Goal: Use online tool/utility: Utilize a website feature to perform a specific function

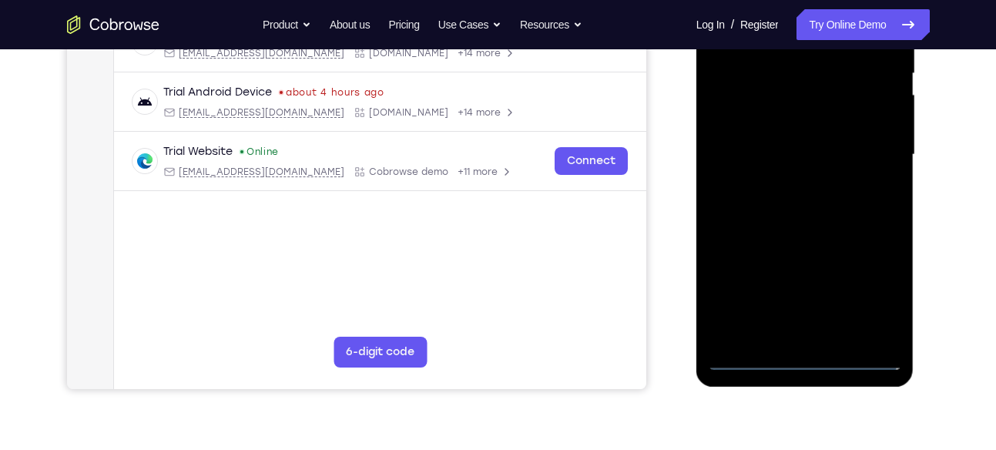
scroll to position [328, 0]
click at [803, 352] on div at bounding box center [805, 153] width 194 height 431
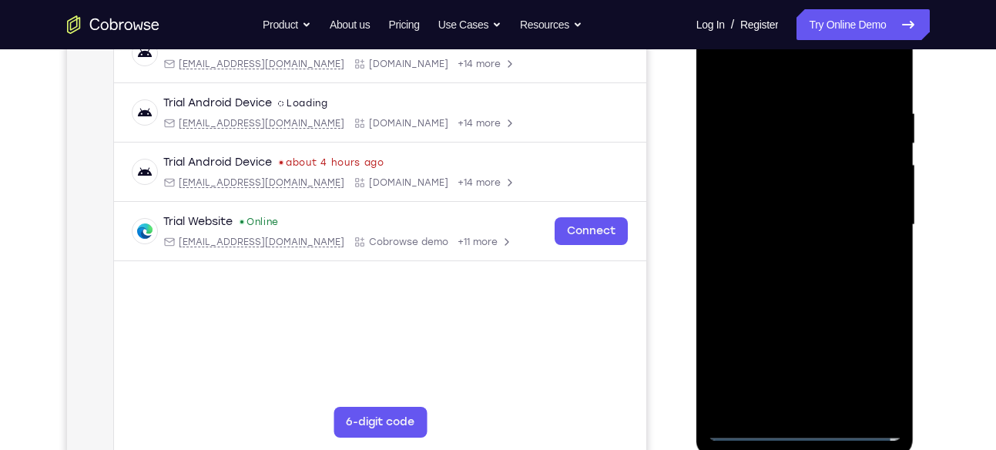
click at [801, 423] on div at bounding box center [805, 224] width 194 height 431
click at [883, 360] on div at bounding box center [805, 224] width 194 height 431
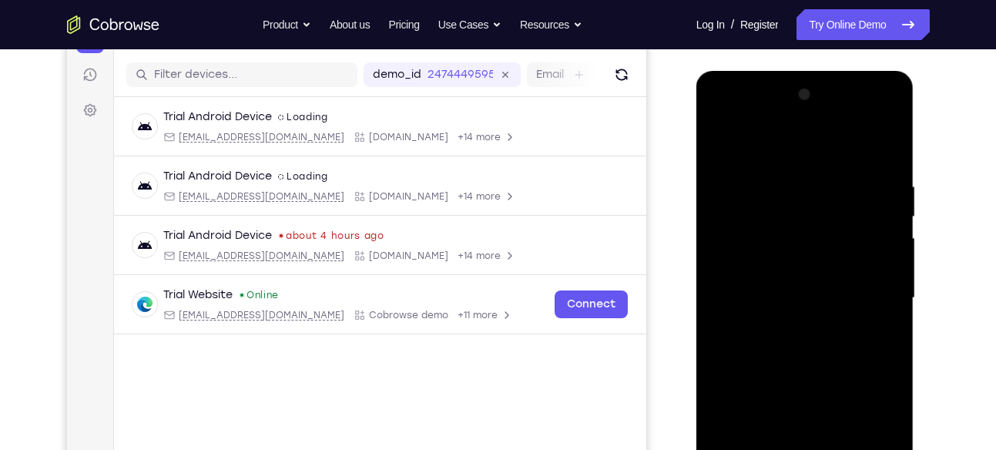
scroll to position [183, 0]
click at [812, 147] on div at bounding box center [805, 298] width 194 height 431
click at [875, 290] on div at bounding box center [805, 298] width 194 height 431
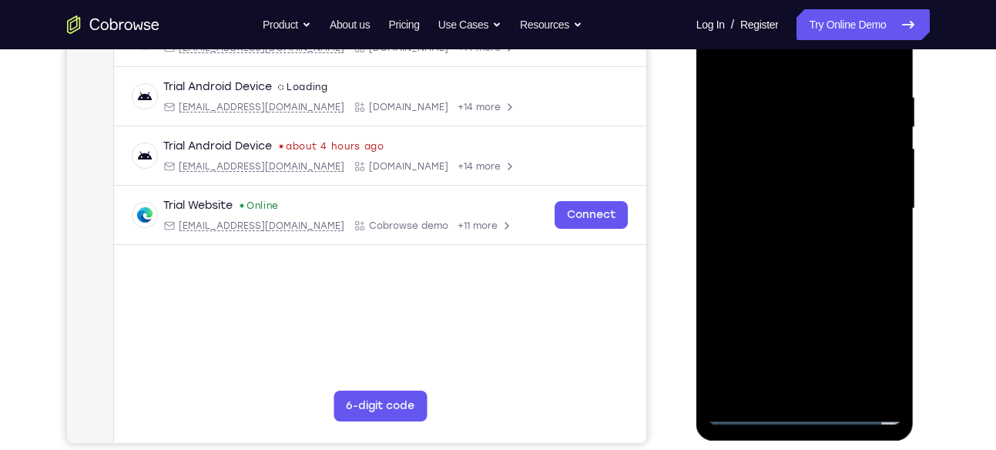
scroll to position [274, 0]
click at [816, 389] on div at bounding box center [805, 207] width 194 height 431
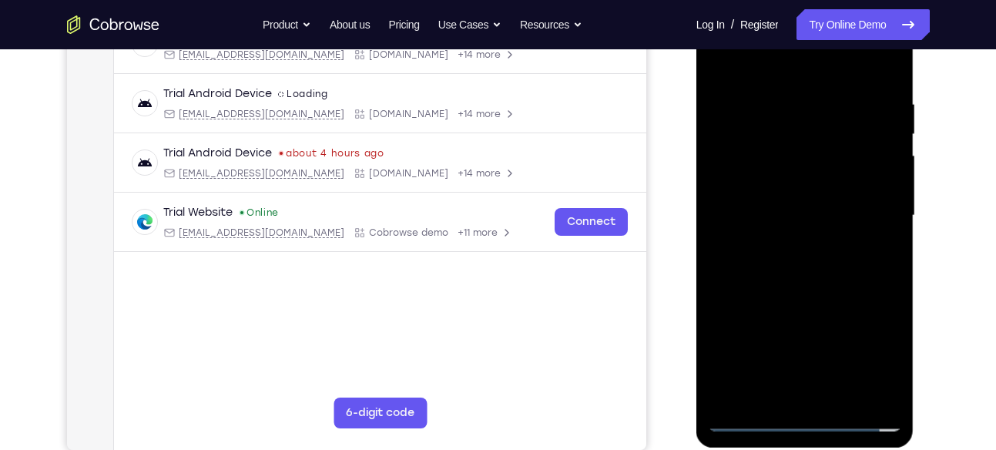
click at [781, 206] on div at bounding box center [805, 215] width 194 height 431
click at [792, 184] on div at bounding box center [805, 215] width 194 height 431
click at [791, 219] on div at bounding box center [805, 215] width 194 height 431
click at [783, 263] on div at bounding box center [805, 215] width 194 height 431
click at [768, 249] on div at bounding box center [805, 215] width 194 height 431
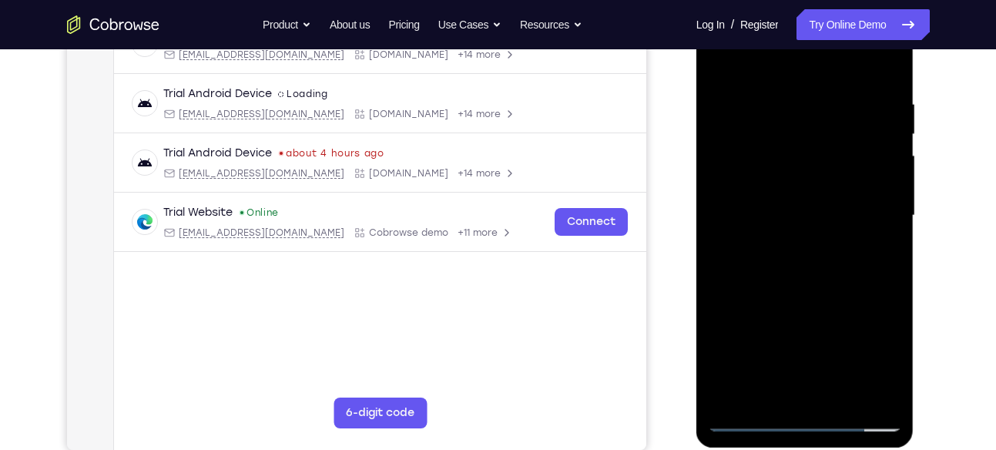
click at [818, 289] on div at bounding box center [805, 215] width 194 height 431
drag, startPoint x: 836, startPoint y: 254, endPoint x: 837, endPoint y: 161, distance: 93.2
click at [837, 161] on div at bounding box center [805, 215] width 194 height 431
drag, startPoint x: 846, startPoint y: 139, endPoint x: 847, endPoint y: 304, distance: 165.5
click at [847, 304] on div at bounding box center [805, 215] width 194 height 431
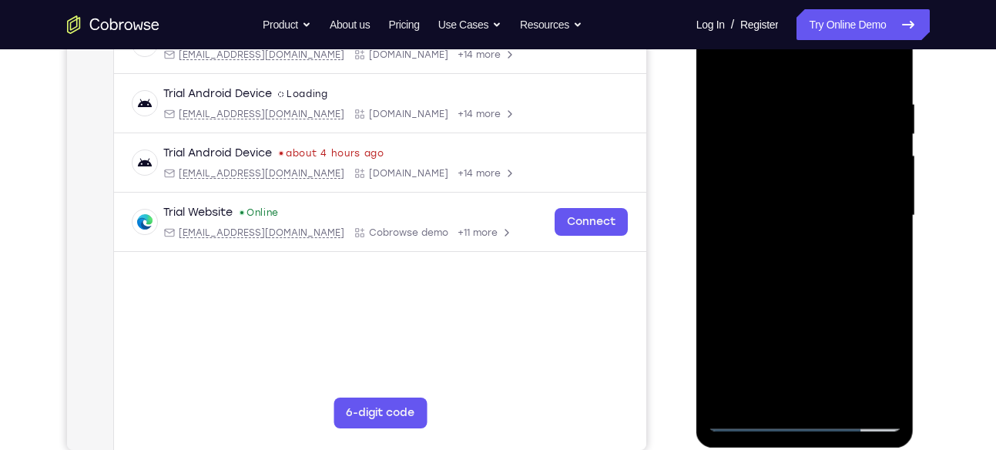
click at [889, 56] on div at bounding box center [805, 215] width 194 height 431
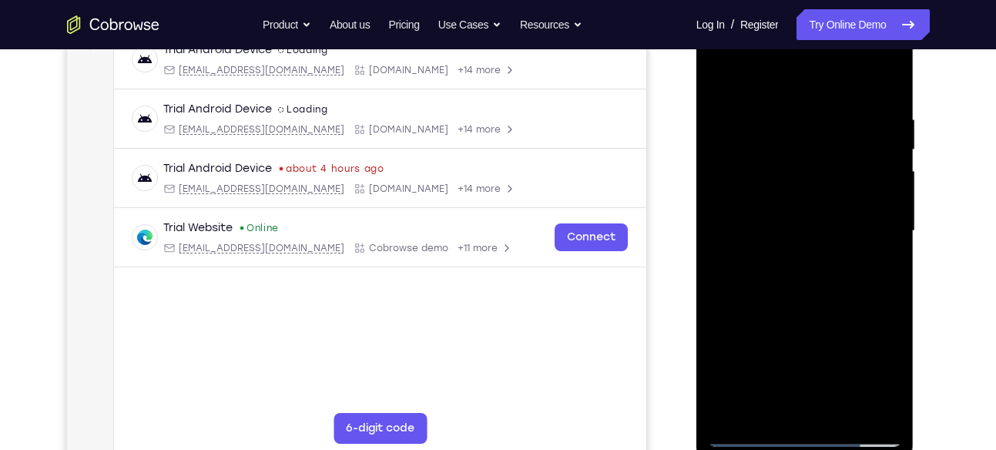
scroll to position [249, 0]
click at [723, 72] on div at bounding box center [805, 232] width 194 height 431
drag, startPoint x: 825, startPoint y: 316, endPoint x: 822, endPoint y: 163, distance: 152.5
click at [822, 163] on div at bounding box center [805, 232] width 194 height 431
click at [888, 142] on div at bounding box center [805, 232] width 194 height 431
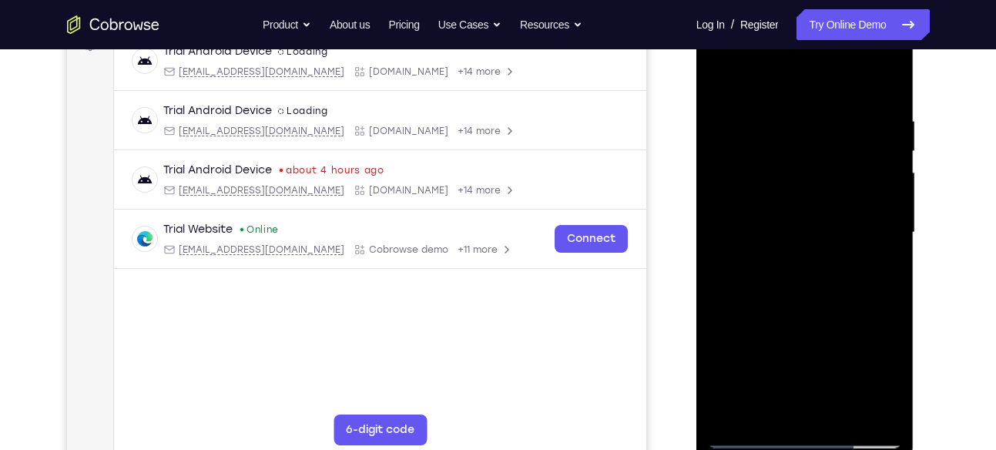
drag, startPoint x: 838, startPoint y: 150, endPoint x: 842, endPoint y: 225, distance: 74.8
click at [842, 225] on div at bounding box center [805, 232] width 194 height 431
click at [891, 216] on div at bounding box center [805, 232] width 194 height 431
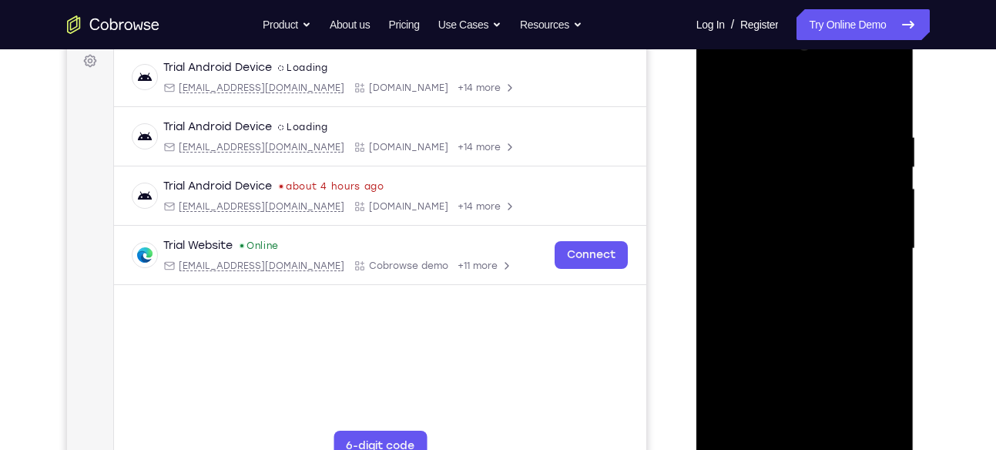
click at [736, 393] on div at bounding box center [805, 248] width 194 height 431
drag, startPoint x: 812, startPoint y: 192, endPoint x: 809, endPoint y: 311, distance: 118.6
click at [809, 311] on div at bounding box center [805, 248] width 194 height 431
drag, startPoint x: 809, startPoint y: 292, endPoint x: 812, endPoint y: 151, distance: 140.9
click at [812, 151] on div at bounding box center [805, 248] width 194 height 431
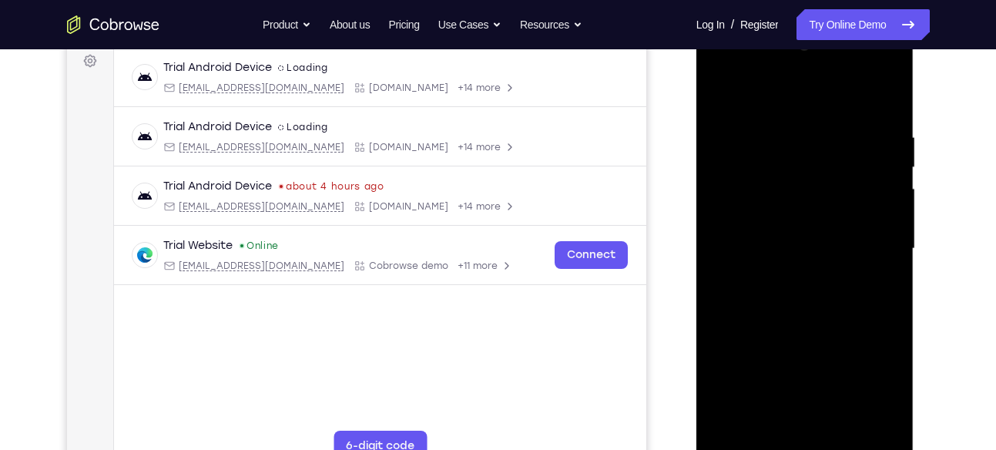
drag, startPoint x: 809, startPoint y: 302, endPoint x: 809, endPoint y: 160, distance: 141.7
click at [809, 160] on div at bounding box center [805, 248] width 194 height 431
drag, startPoint x: 802, startPoint y: 320, endPoint x: 797, endPoint y: 149, distance: 171.8
click at [797, 149] on div at bounding box center [805, 248] width 194 height 431
drag, startPoint x: 798, startPoint y: 293, endPoint x: 802, endPoint y: 192, distance: 100.9
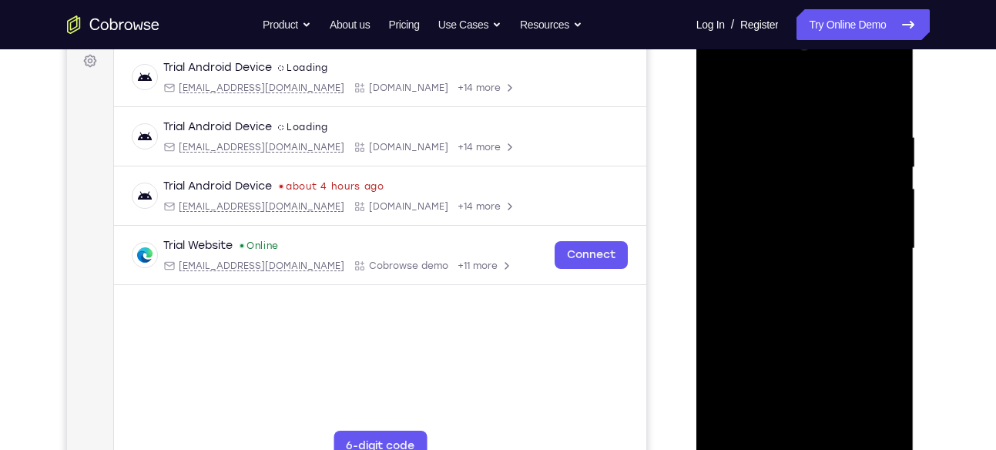
click at [802, 192] on div at bounding box center [805, 248] width 194 height 431
click at [722, 92] on div at bounding box center [805, 248] width 194 height 431
drag, startPoint x: 808, startPoint y: 141, endPoint x: 806, endPoint y: 377, distance: 236.4
click at [806, 377] on div at bounding box center [805, 248] width 194 height 431
click at [889, 73] on div at bounding box center [805, 248] width 194 height 431
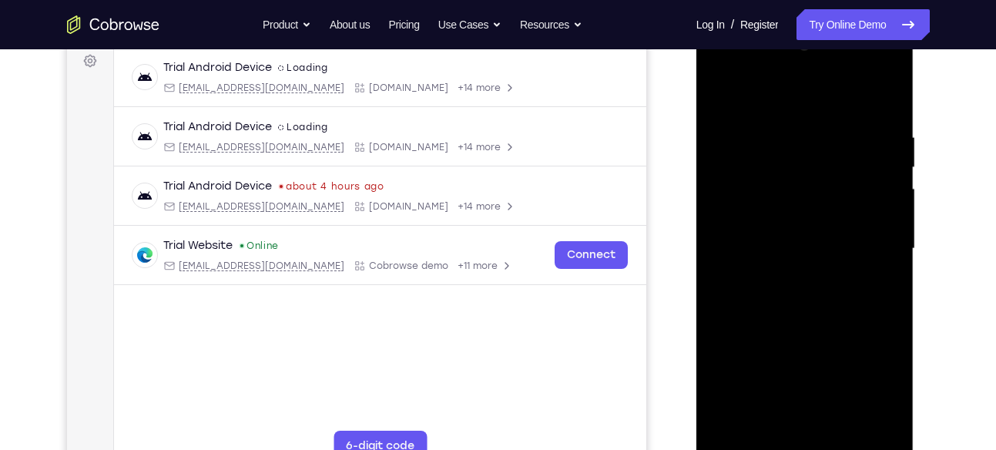
click at [846, 361] on div at bounding box center [805, 248] width 194 height 431
click at [782, 93] on div at bounding box center [805, 248] width 194 height 431
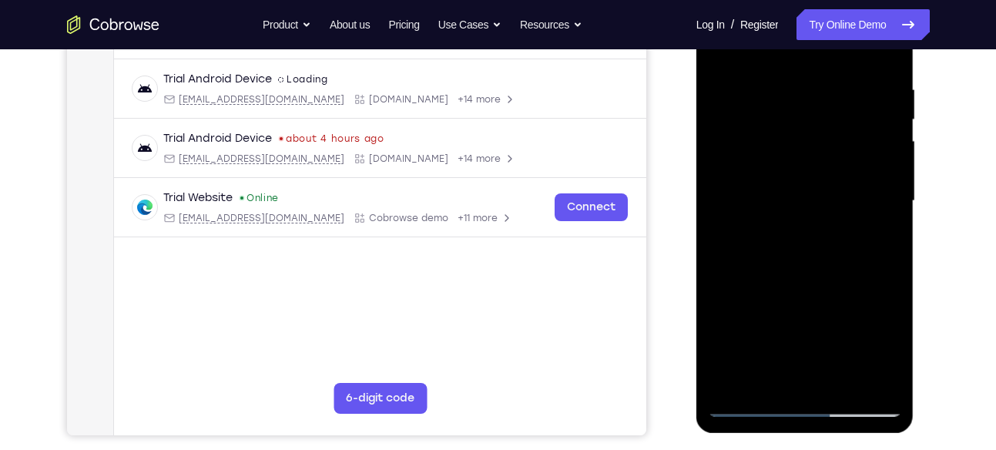
scroll to position [286, 0]
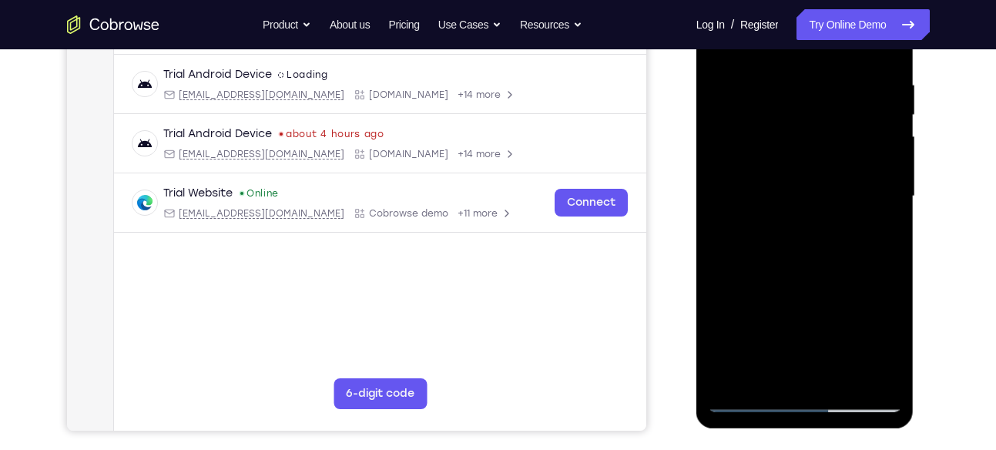
click at [844, 139] on div at bounding box center [805, 196] width 194 height 431
click at [717, 207] on div at bounding box center [805, 196] width 194 height 431
click at [842, 139] on div at bounding box center [805, 196] width 194 height 431
click at [864, 222] on div at bounding box center [805, 196] width 194 height 431
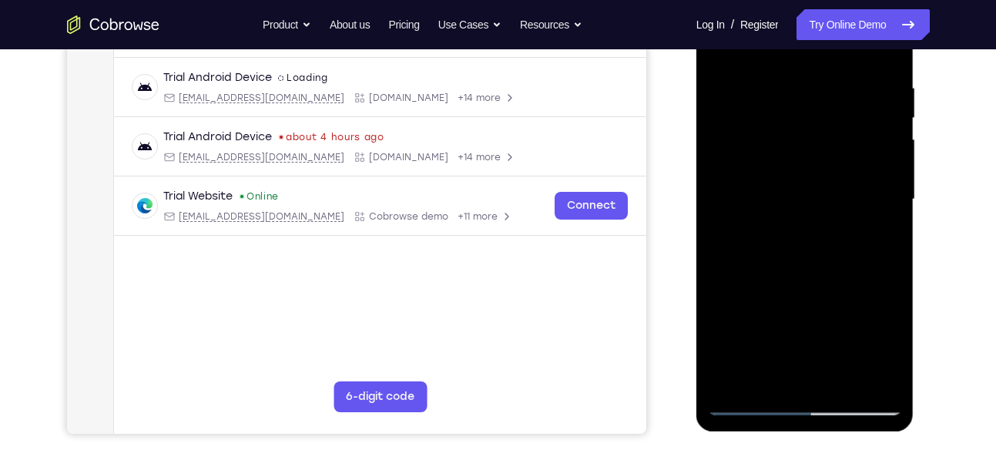
scroll to position [310, 0]
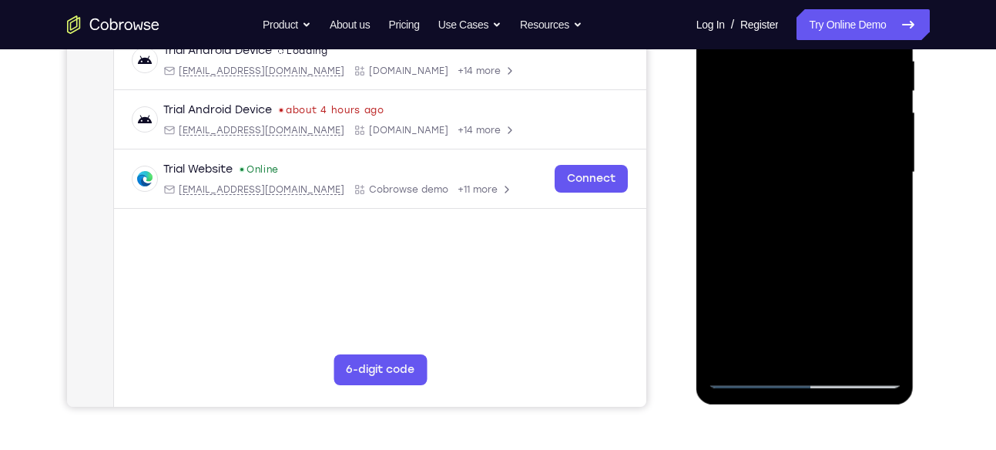
click at [863, 199] on div at bounding box center [805, 172] width 194 height 431
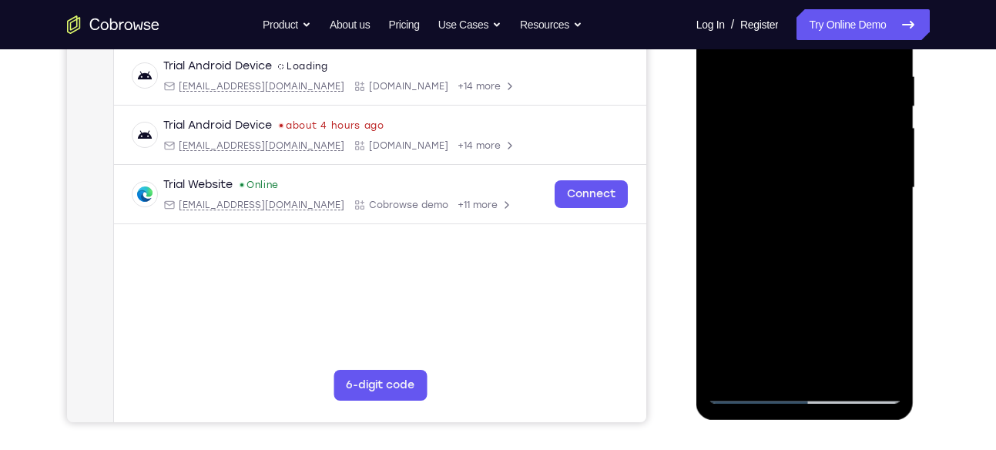
scroll to position [289, 0]
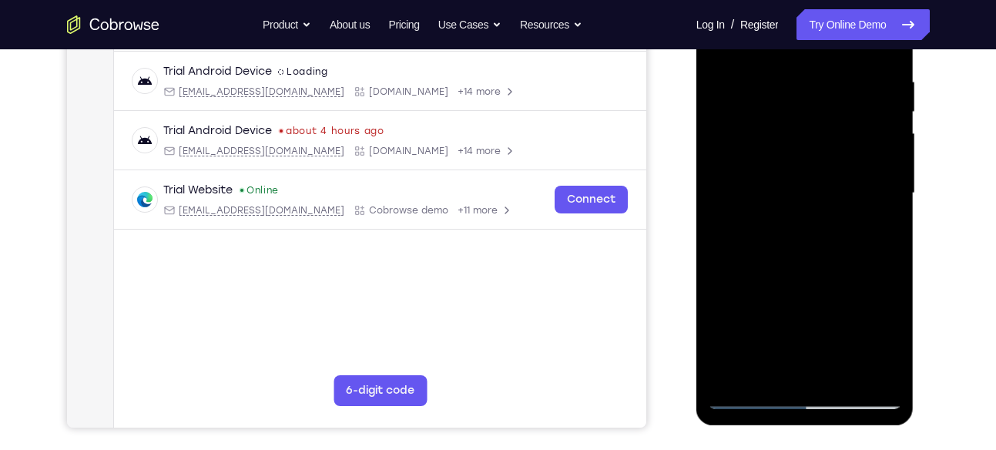
click at [862, 219] on div at bounding box center [805, 193] width 194 height 431
click at [842, 136] on div at bounding box center [805, 193] width 194 height 431
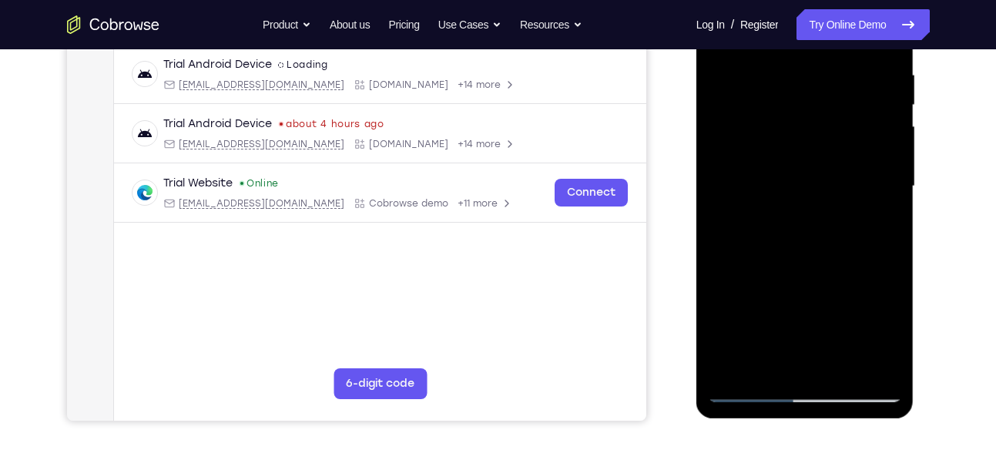
scroll to position [294, 0]
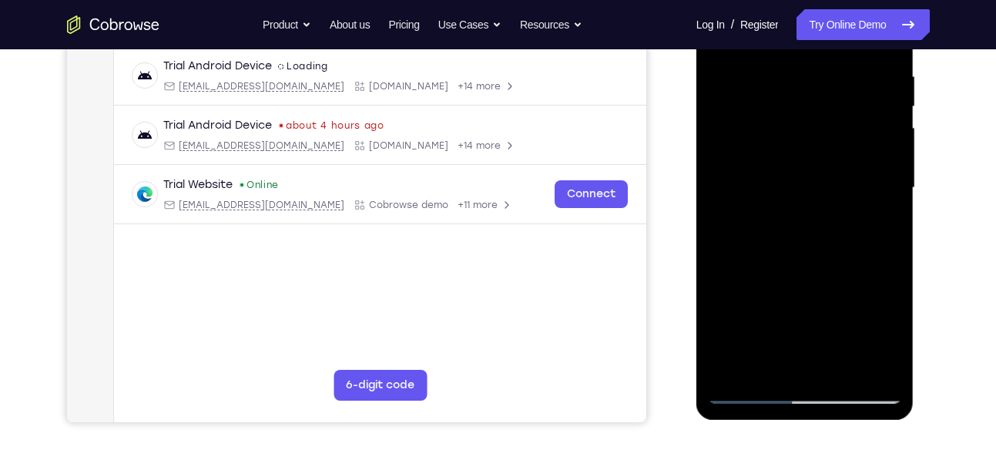
click at [745, 213] on div at bounding box center [805, 187] width 194 height 431
click at [745, 215] on div at bounding box center [805, 187] width 194 height 431
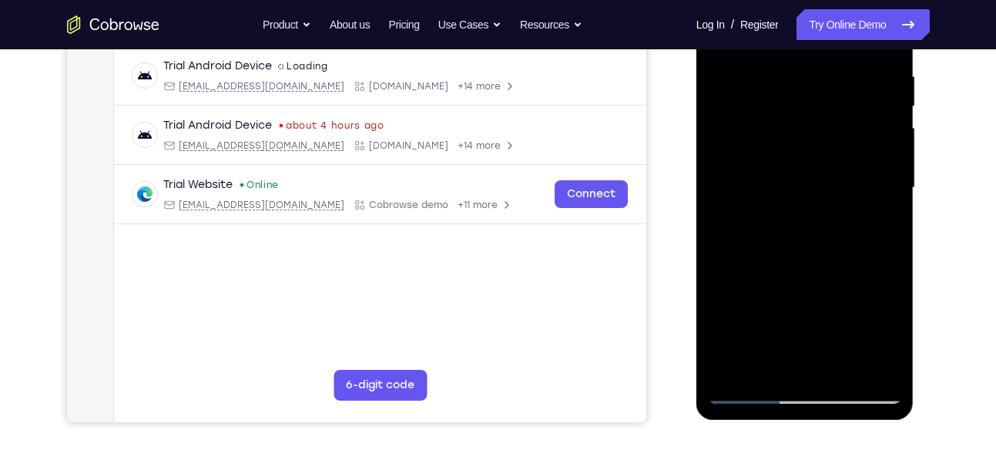
click at [745, 215] on div at bounding box center [805, 187] width 194 height 431
click at [864, 213] on div at bounding box center [805, 187] width 194 height 431
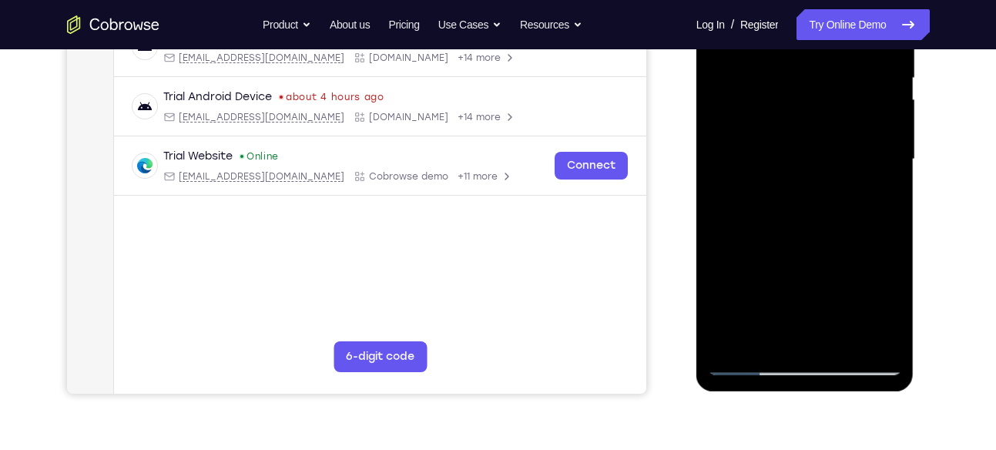
scroll to position [307, 0]
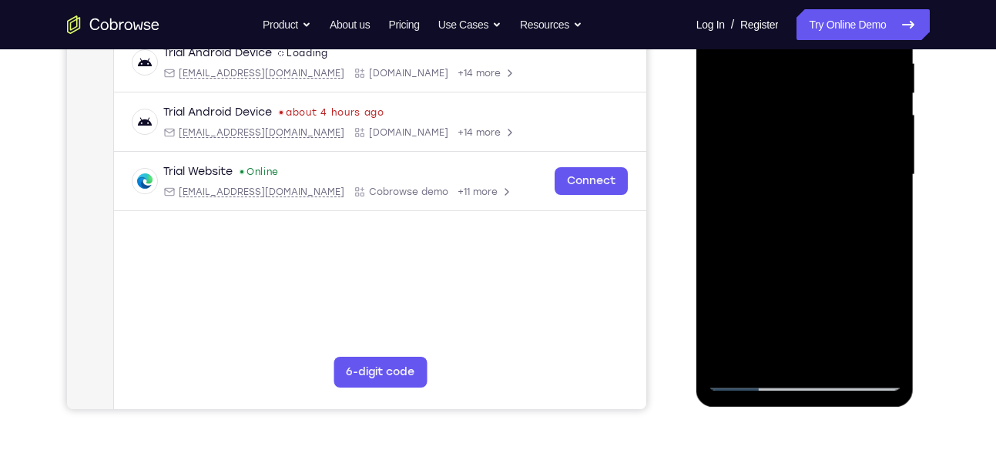
click at [863, 199] on div at bounding box center [805, 174] width 194 height 431
click at [747, 199] on div at bounding box center [805, 174] width 194 height 431
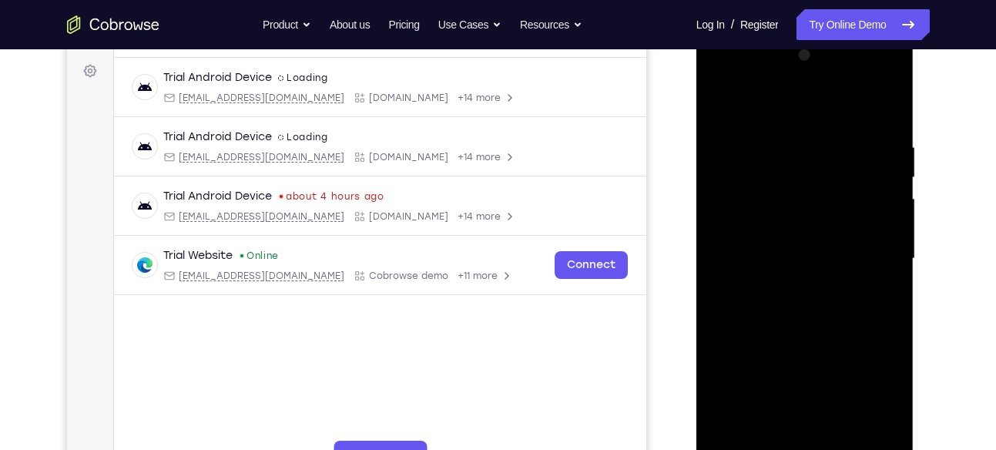
click at [892, 101] on div at bounding box center [805, 258] width 194 height 431
click at [891, 77] on div at bounding box center [805, 258] width 194 height 431
click at [822, 369] on div at bounding box center [805, 258] width 194 height 431
drag, startPoint x: 860, startPoint y: 128, endPoint x: 774, endPoint y: 132, distance: 86.3
click at [774, 132] on div at bounding box center [805, 258] width 194 height 431
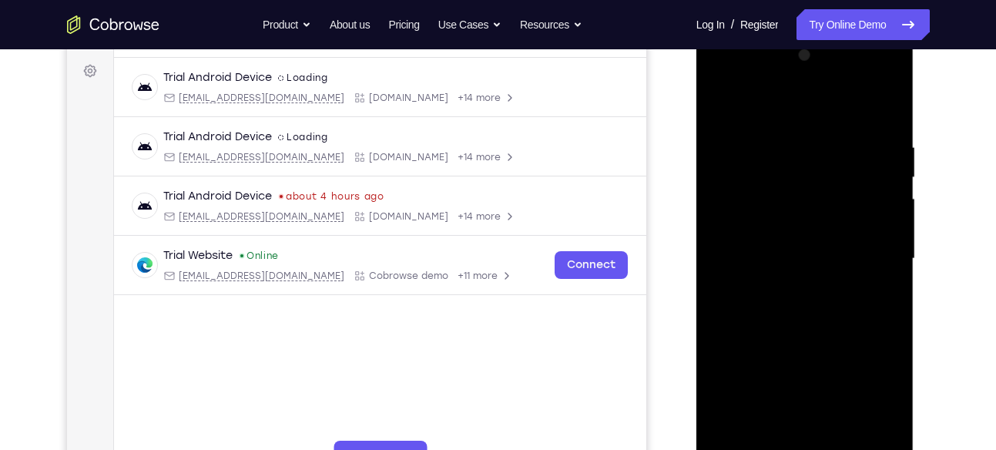
drag, startPoint x: 849, startPoint y: 136, endPoint x: 768, endPoint y: 139, distance: 80.9
click at [768, 139] on div at bounding box center [805, 258] width 194 height 431
drag, startPoint x: 872, startPoint y: 132, endPoint x: 759, endPoint y: 128, distance: 112.5
click at [759, 128] on div at bounding box center [805, 258] width 194 height 431
drag, startPoint x: 854, startPoint y: 127, endPoint x: 760, endPoint y: 134, distance: 94.2
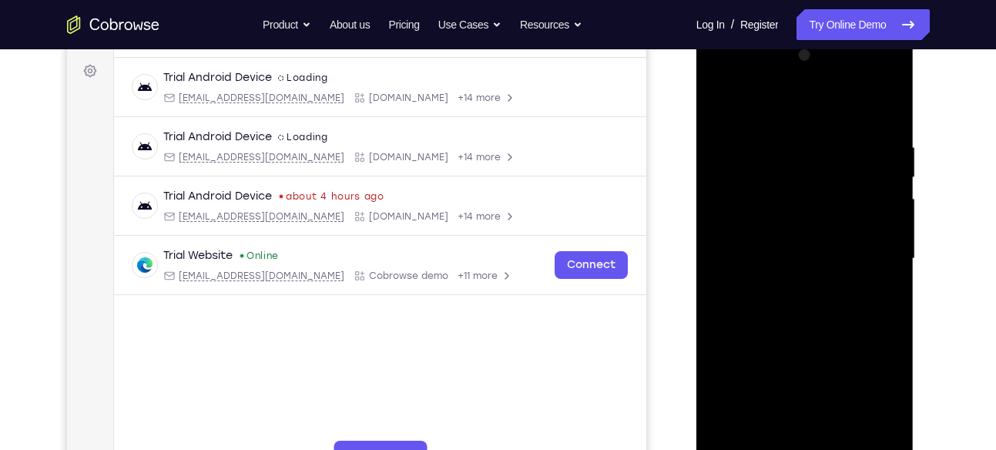
click at [760, 134] on div at bounding box center [805, 258] width 194 height 431
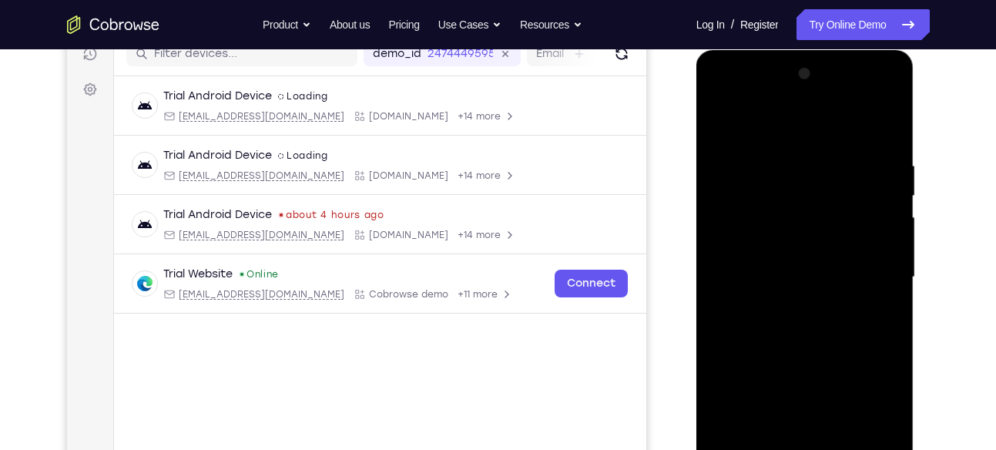
scroll to position [204, 0]
drag, startPoint x: 866, startPoint y: 146, endPoint x: 731, endPoint y: 149, distance: 135.5
click at [731, 149] on div at bounding box center [805, 277] width 194 height 431
click at [822, 149] on div at bounding box center [805, 277] width 194 height 431
click at [875, 239] on div at bounding box center [805, 277] width 194 height 431
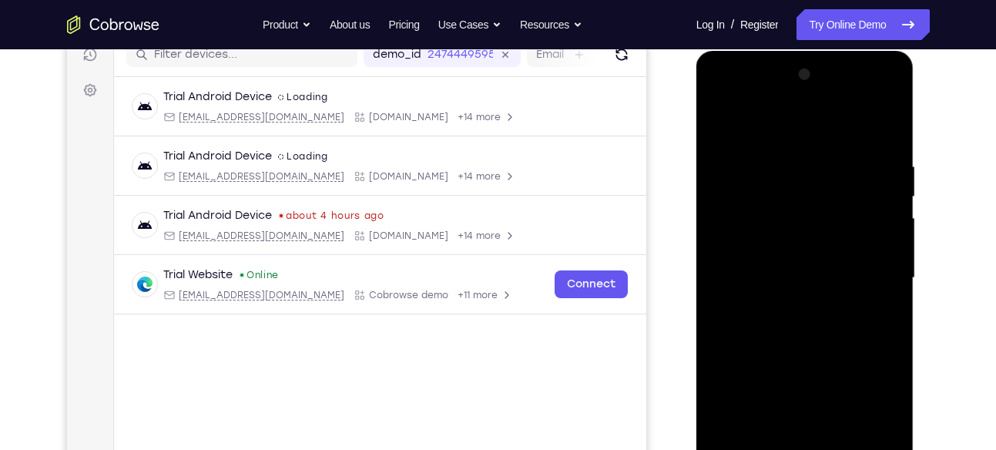
click at [875, 239] on div at bounding box center [805, 277] width 194 height 431
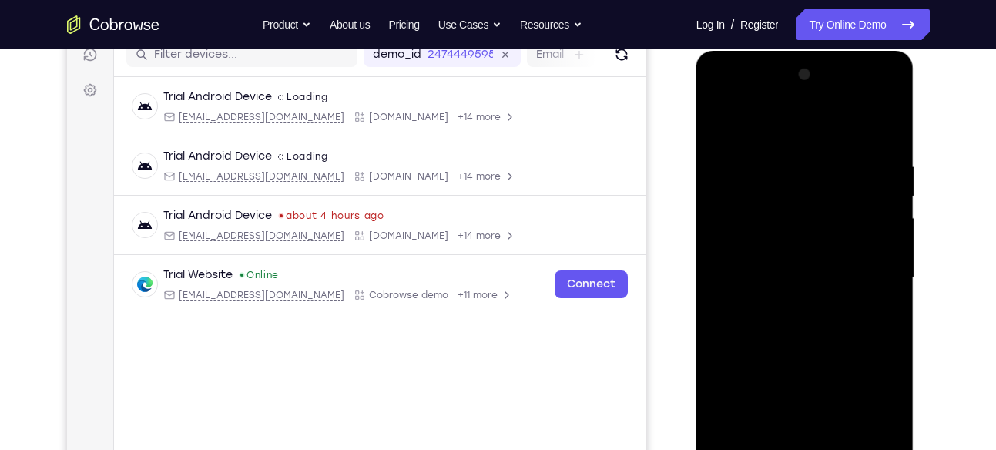
click at [875, 239] on div at bounding box center [805, 277] width 194 height 431
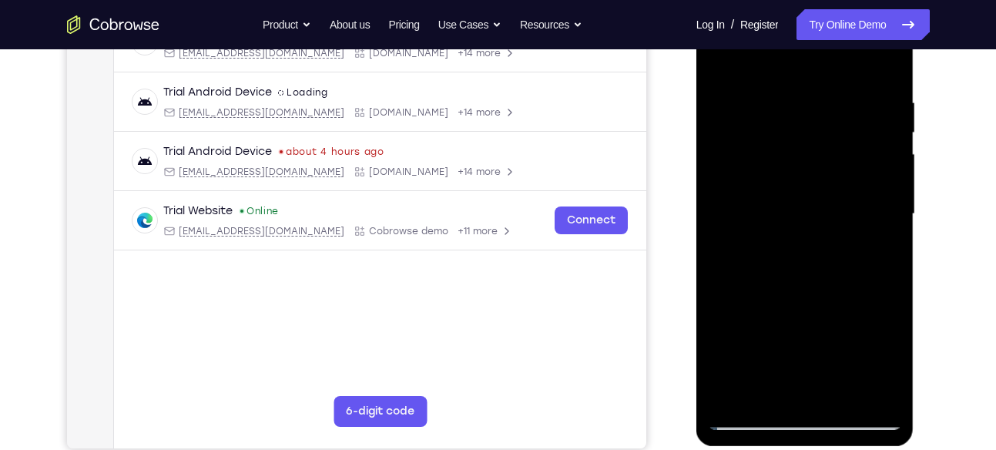
scroll to position [288, 0]
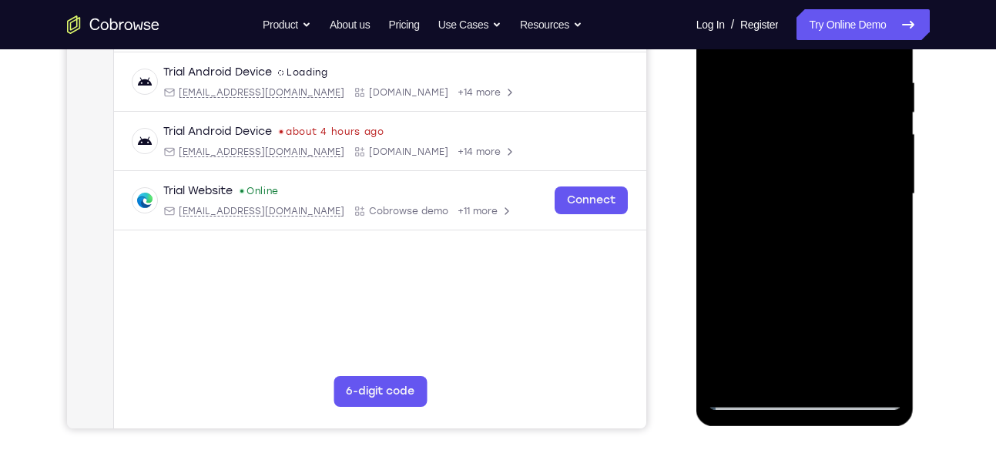
click at [744, 397] on div at bounding box center [805, 193] width 194 height 431
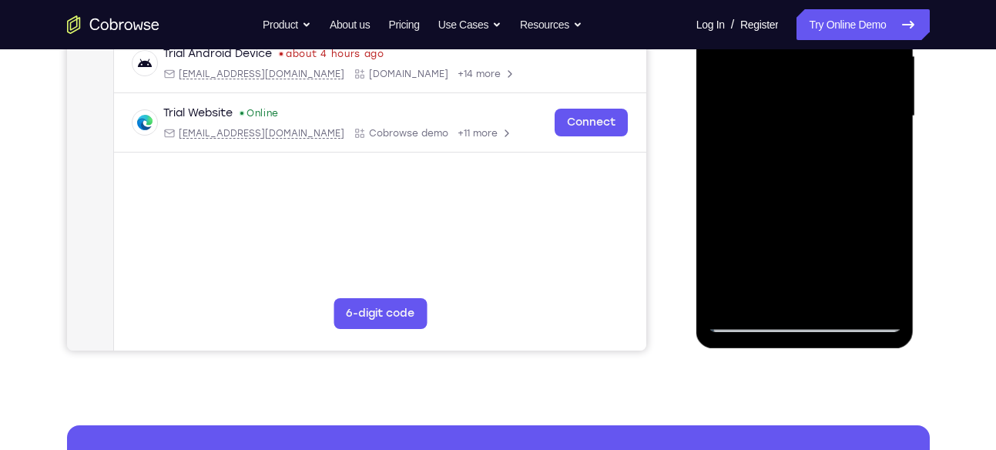
scroll to position [367, 0]
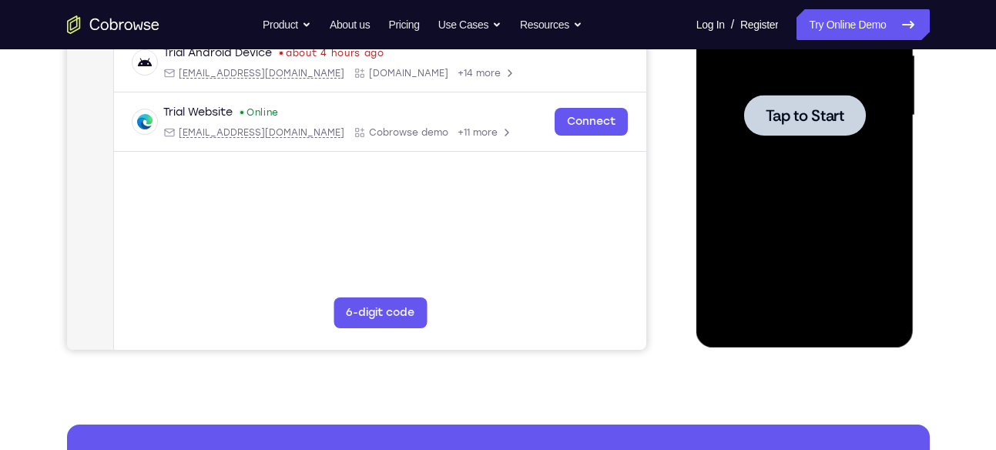
click at [792, 108] on span "Tap to Start" at bounding box center [804, 115] width 79 height 15
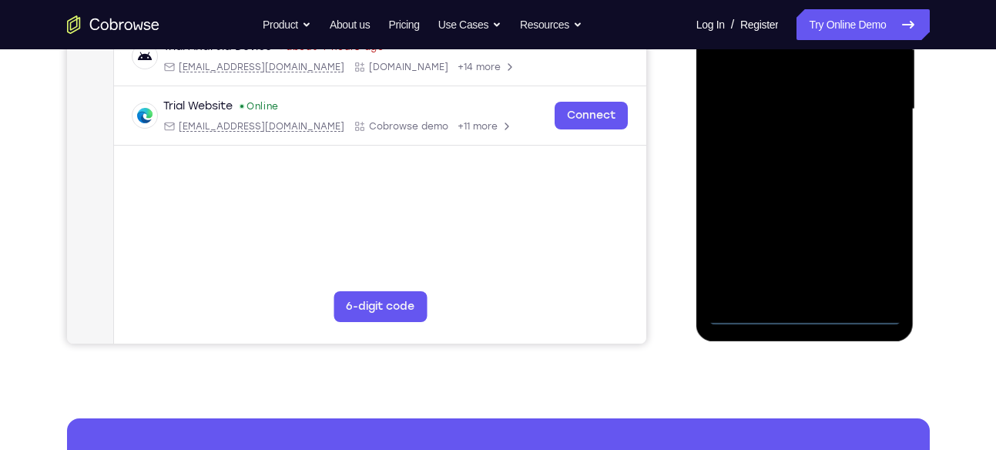
scroll to position [376, 0]
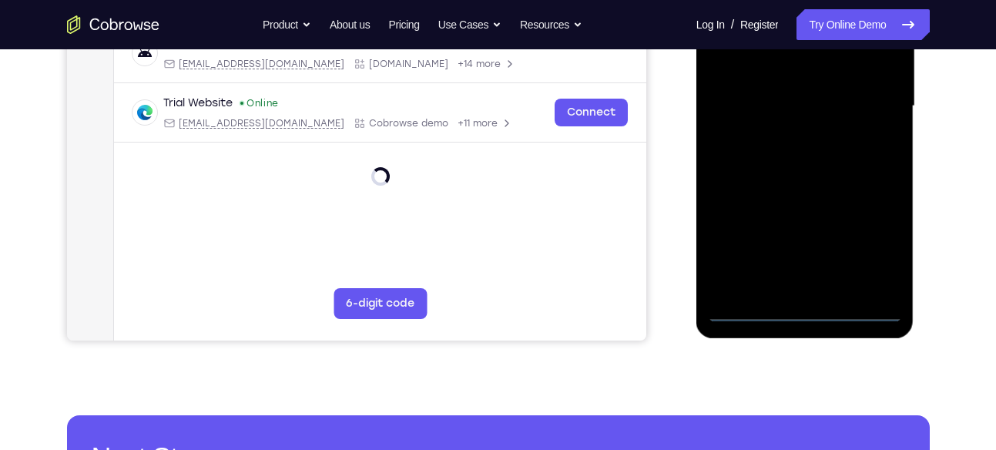
click at [805, 311] on div at bounding box center [805, 106] width 194 height 431
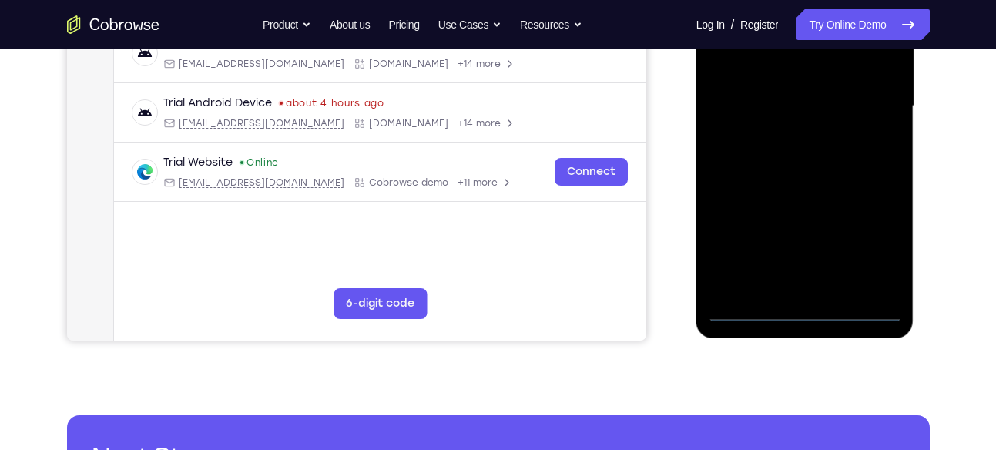
click at [869, 245] on div at bounding box center [805, 106] width 194 height 431
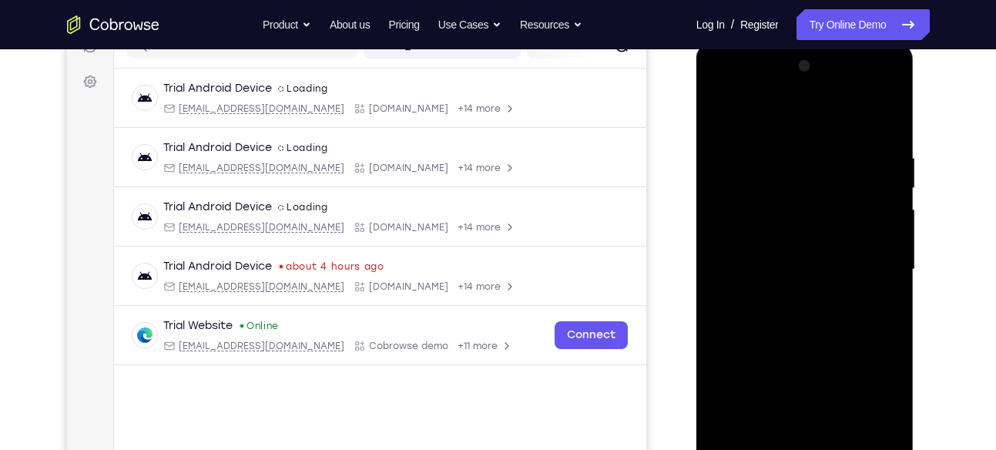
scroll to position [212, 0]
click at [769, 127] on div at bounding box center [805, 270] width 194 height 431
click at [869, 262] on div at bounding box center [805, 270] width 194 height 431
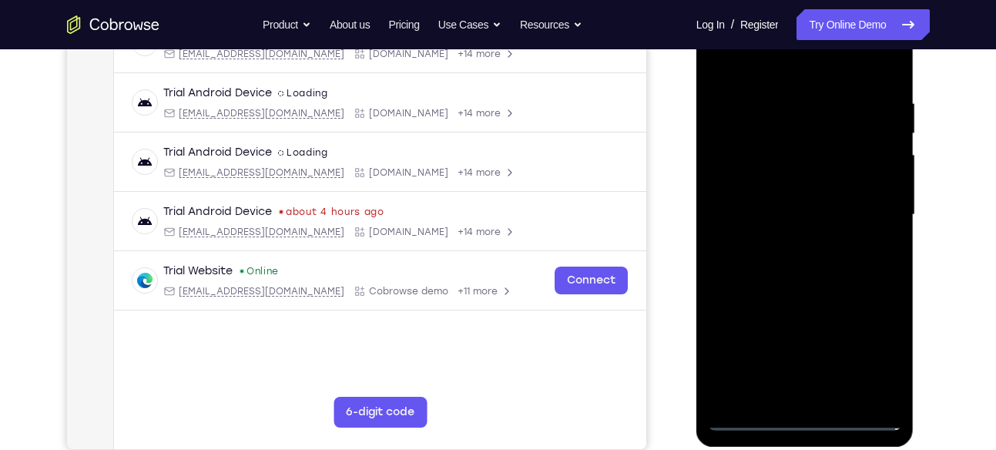
click at [790, 244] on div at bounding box center [805, 214] width 194 height 431
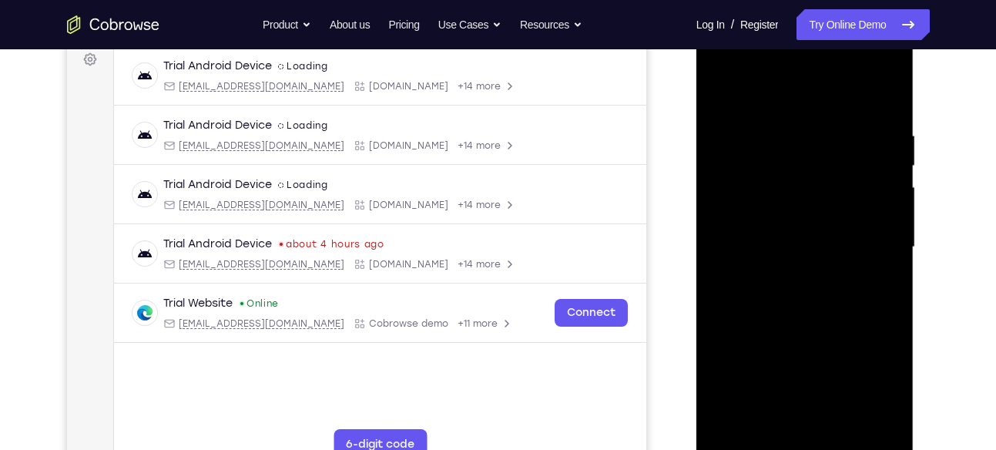
scroll to position [231, 0]
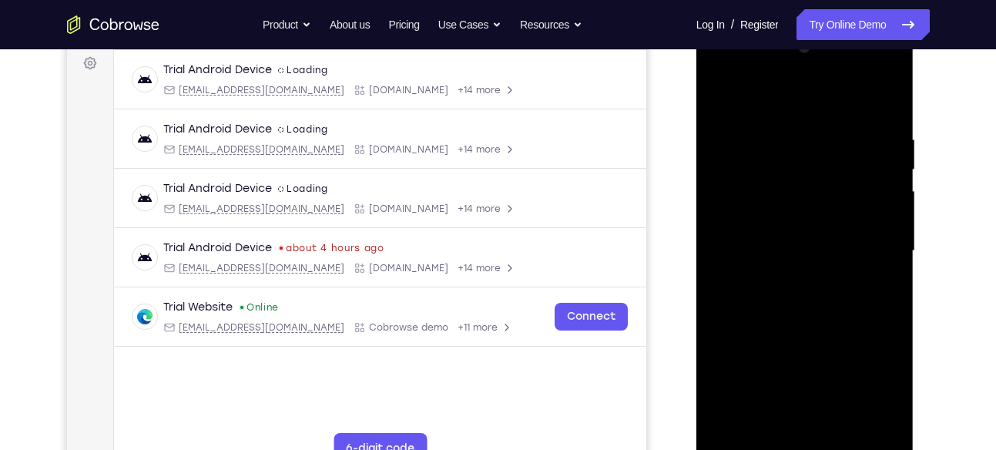
click at [792, 242] on div at bounding box center [805, 250] width 194 height 431
click at [794, 237] on div at bounding box center [805, 250] width 194 height 431
click at [794, 216] on div at bounding box center [805, 250] width 194 height 431
click at [787, 246] on div at bounding box center [805, 250] width 194 height 431
click at [777, 298] on div at bounding box center [805, 250] width 194 height 431
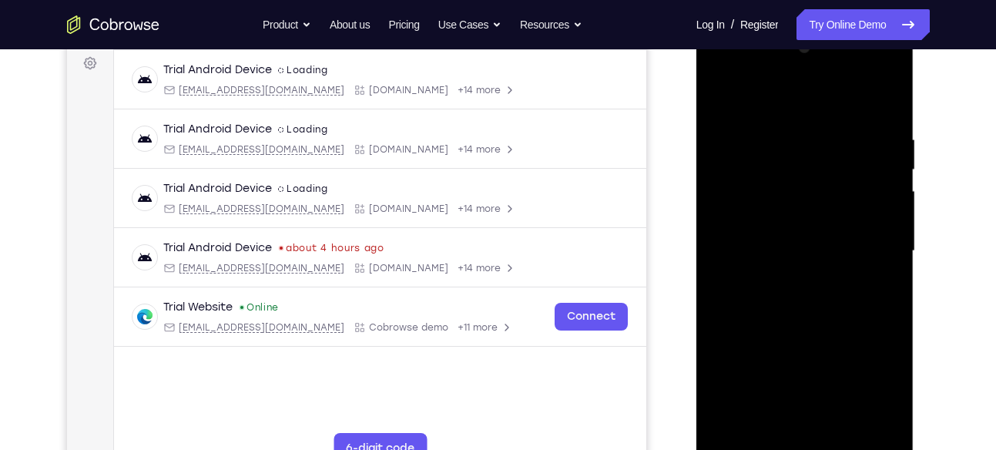
click at [790, 296] on div at bounding box center [805, 250] width 194 height 431
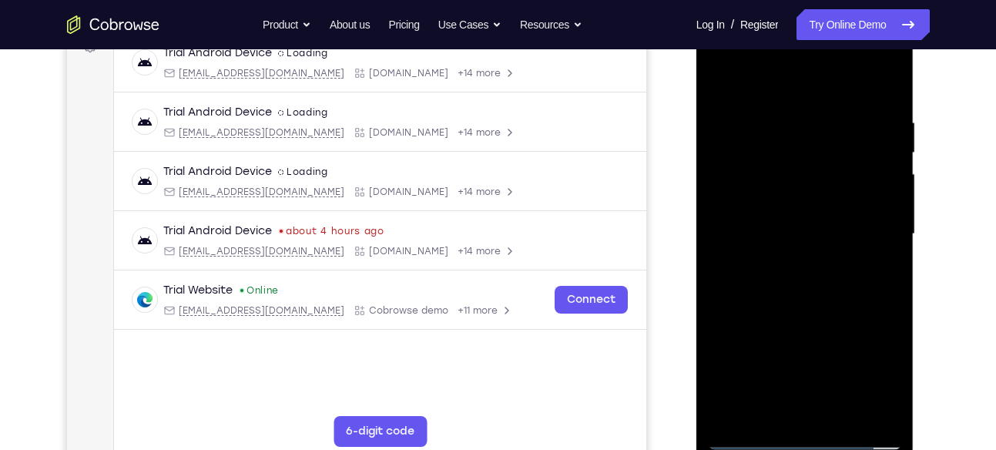
scroll to position [246, 0]
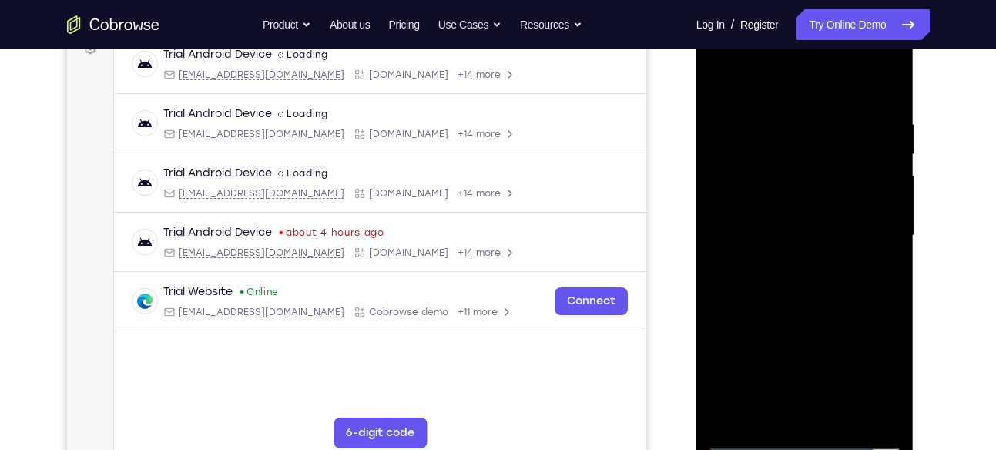
click at [795, 300] on div at bounding box center [805, 235] width 194 height 431
click at [785, 102] on div at bounding box center [805, 235] width 194 height 431
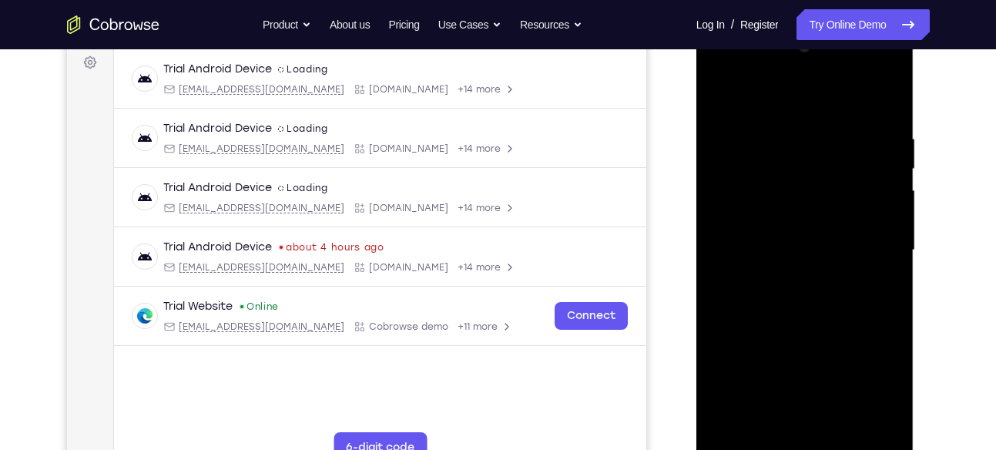
click at [878, 201] on div at bounding box center [805, 250] width 194 height 431
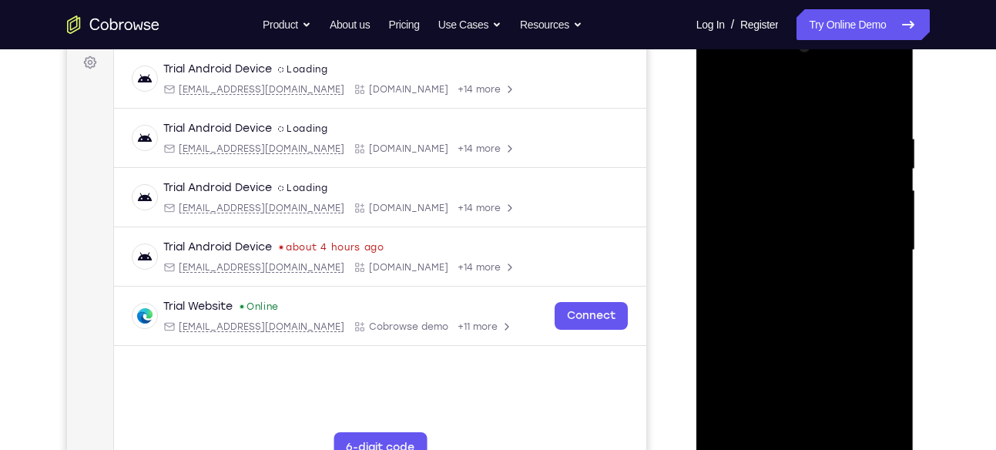
click at [878, 201] on div at bounding box center [805, 250] width 194 height 431
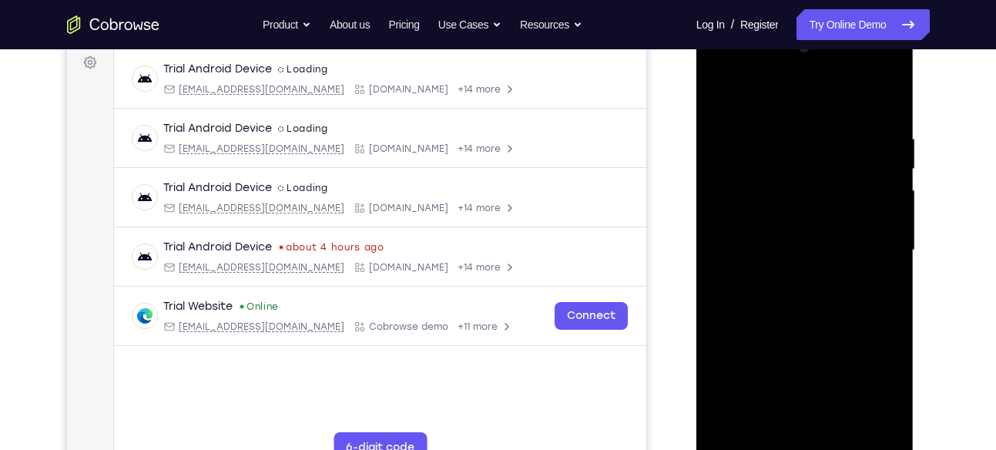
click at [878, 201] on div at bounding box center [805, 250] width 194 height 431
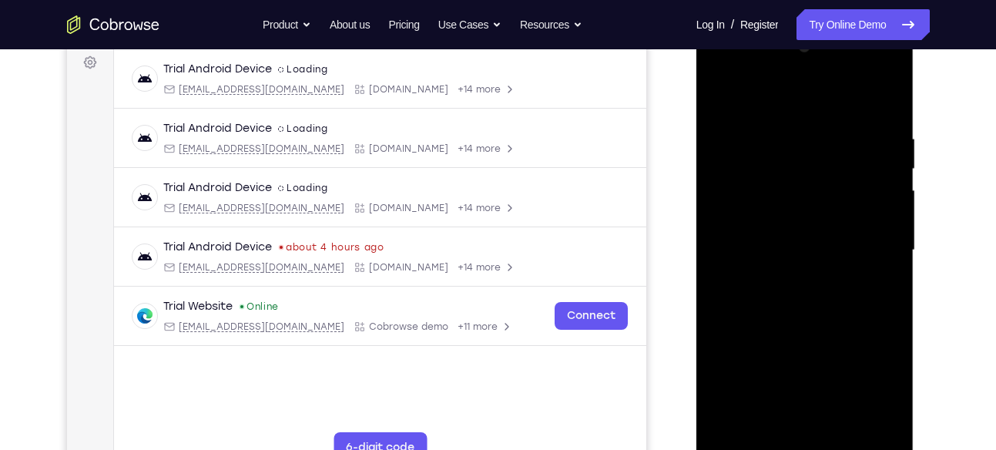
drag, startPoint x: 870, startPoint y: 117, endPoint x: 772, endPoint y: 115, distance: 98.6
click at [772, 115] on div at bounding box center [805, 250] width 194 height 431
drag, startPoint x: 858, startPoint y: 128, endPoint x: 669, endPoint y: 129, distance: 188.6
click at [696, 129] on html "Online web based iOS Simulators and Android Emulators. Run iPhone, iPad, Mobile…" at bounding box center [805, 254] width 219 height 462
drag, startPoint x: 849, startPoint y: 125, endPoint x: 706, endPoint y: 115, distance: 142.8
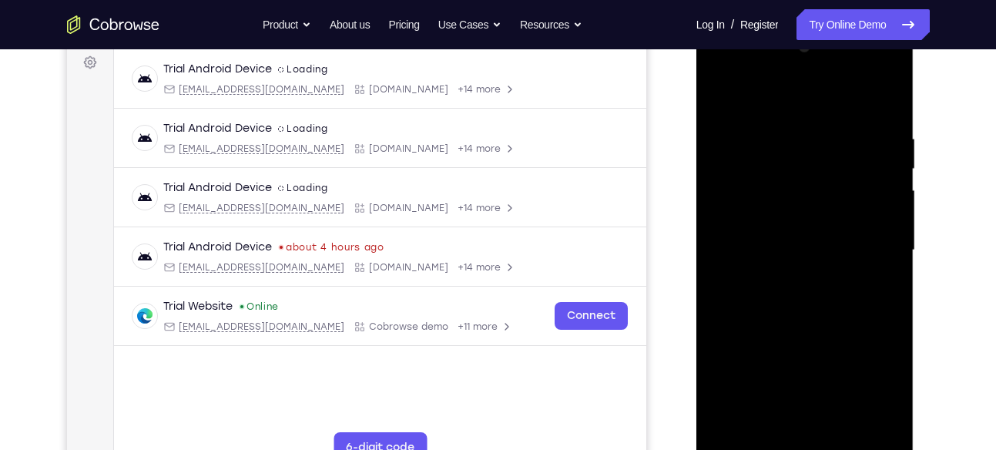
click at [706, 115] on div at bounding box center [805, 252] width 218 height 459
drag, startPoint x: 877, startPoint y: 131, endPoint x: 814, endPoint y: 131, distance: 63.1
click at [814, 131] on div at bounding box center [805, 250] width 194 height 431
click at [839, 120] on div at bounding box center [805, 250] width 194 height 431
click at [889, 253] on div at bounding box center [805, 250] width 194 height 431
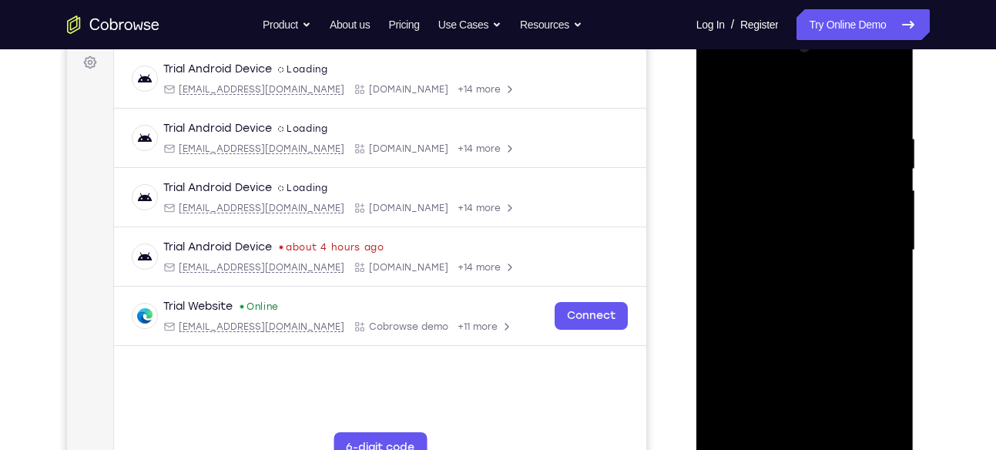
click at [889, 253] on div at bounding box center [805, 250] width 194 height 431
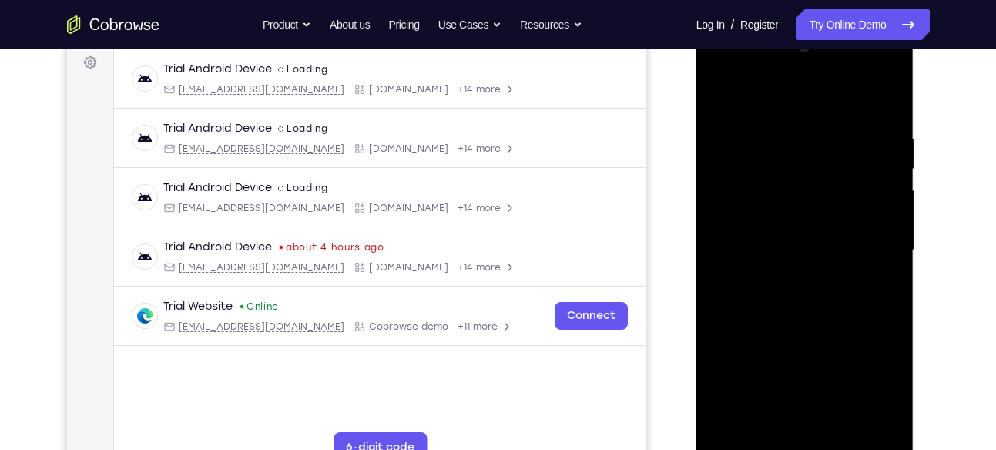
click at [889, 253] on div at bounding box center [805, 250] width 194 height 431
click at [875, 169] on div at bounding box center [805, 250] width 194 height 431
click at [736, 194] on div at bounding box center [805, 250] width 194 height 431
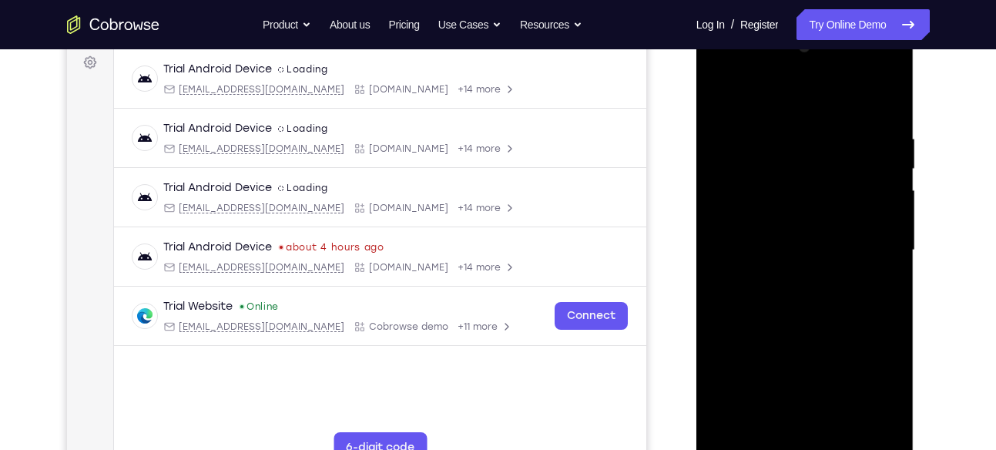
click at [880, 199] on div at bounding box center [805, 250] width 194 height 431
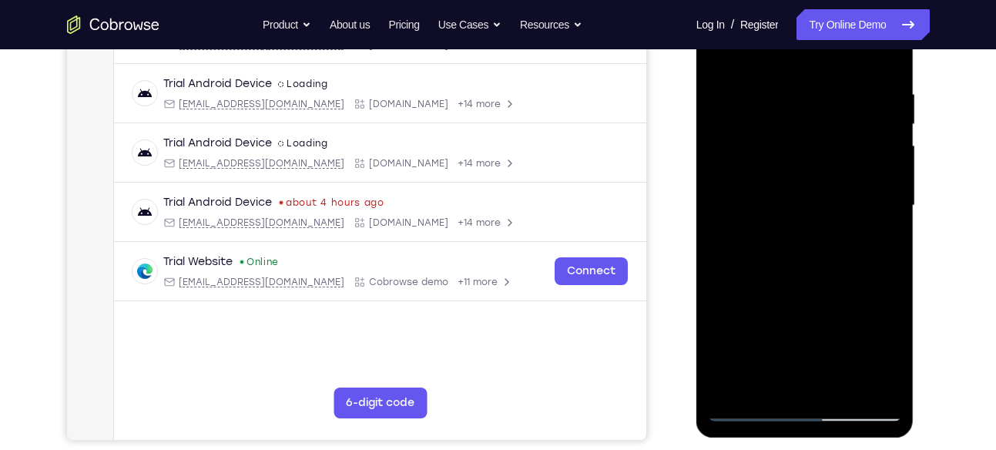
scroll to position [268, 0]
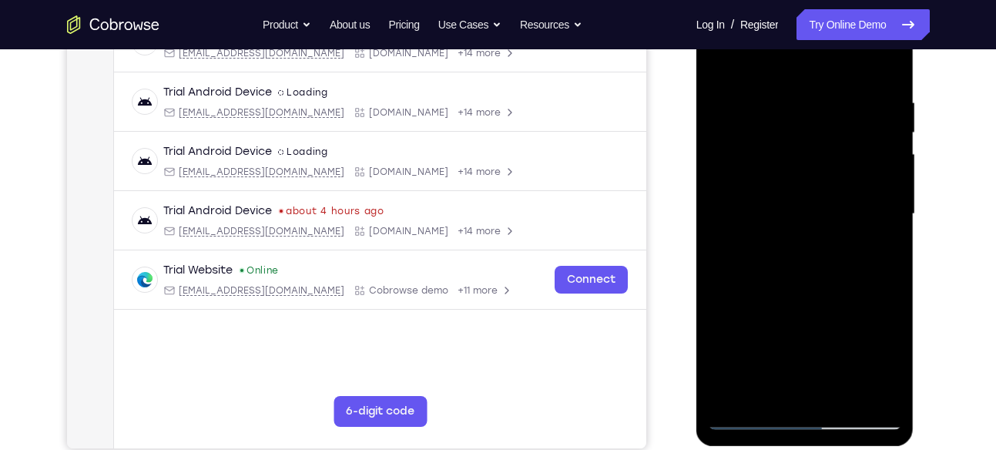
click at [873, 162] on div at bounding box center [805, 213] width 194 height 431
click at [878, 135] on div at bounding box center [805, 213] width 194 height 431
click at [782, 70] on div at bounding box center [805, 213] width 194 height 431
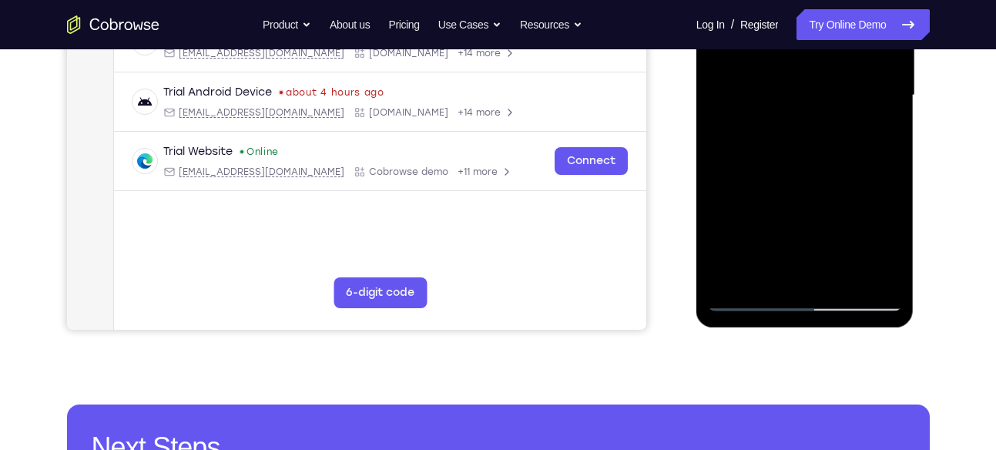
scroll to position [389, 0]
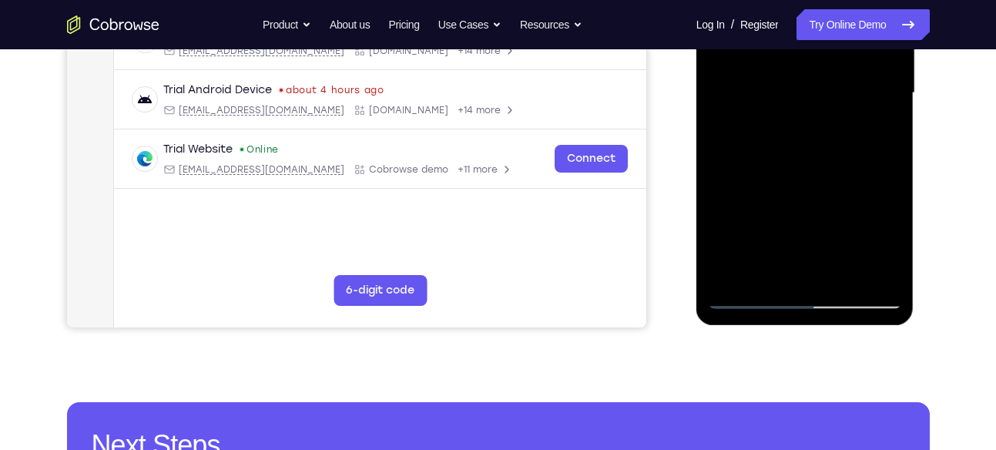
click at [732, 269] on div at bounding box center [805, 93] width 194 height 431
click at [838, 271] on div at bounding box center [805, 93] width 194 height 431
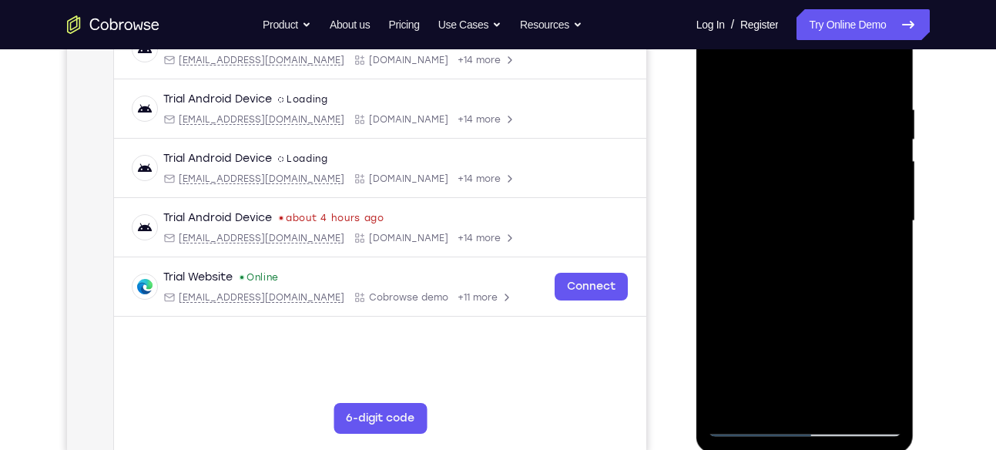
scroll to position [259, 0]
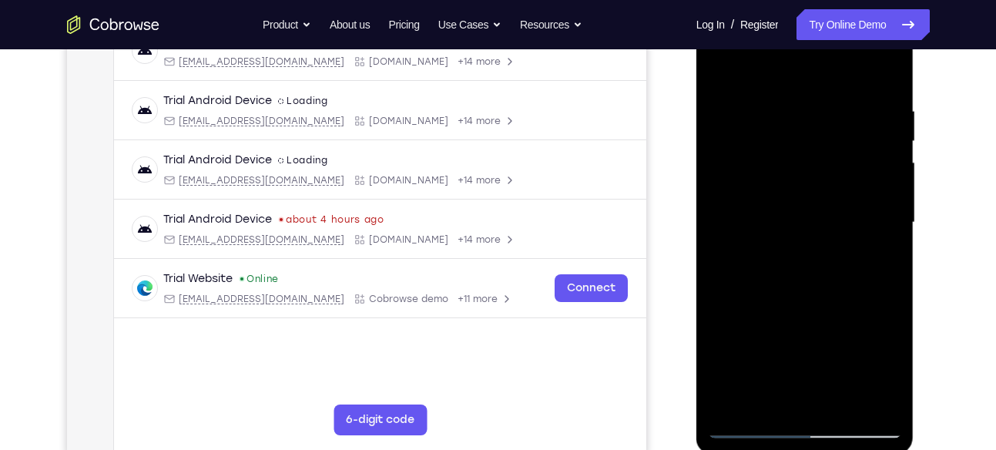
click at [825, 302] on div at bounding box center [805, 222] width 194 height 431
click at [722, 65] on div at bounding box center [805, 222] width 194 height 431
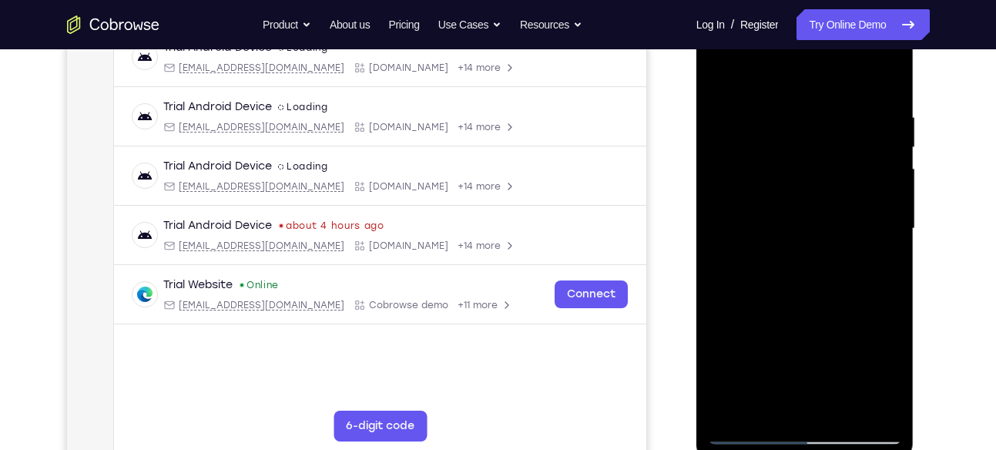
scroll to position [247, 0]
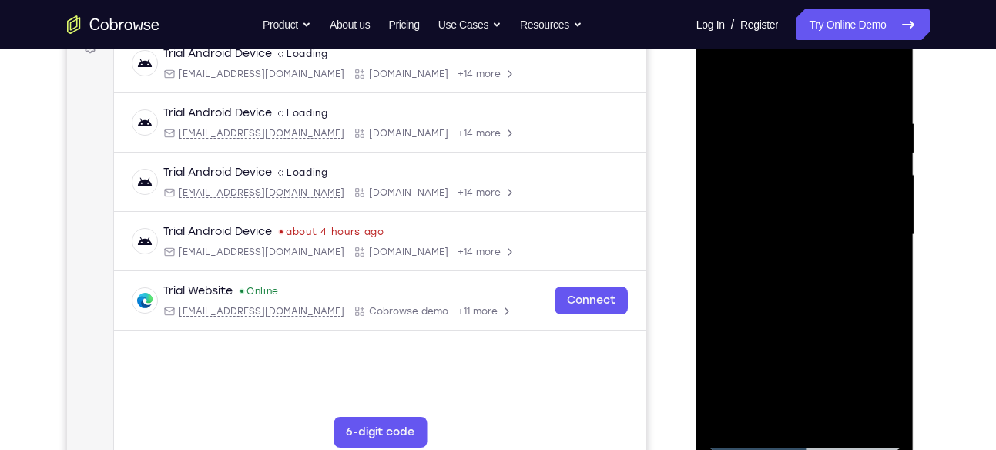
drag, startPoint x: 813, startPoint y: 146, endPoint x: 811, endPoint y: 257, distance: 110.9
click at [811, 257] on div at bounding box center [805, 234] width 194 height 431
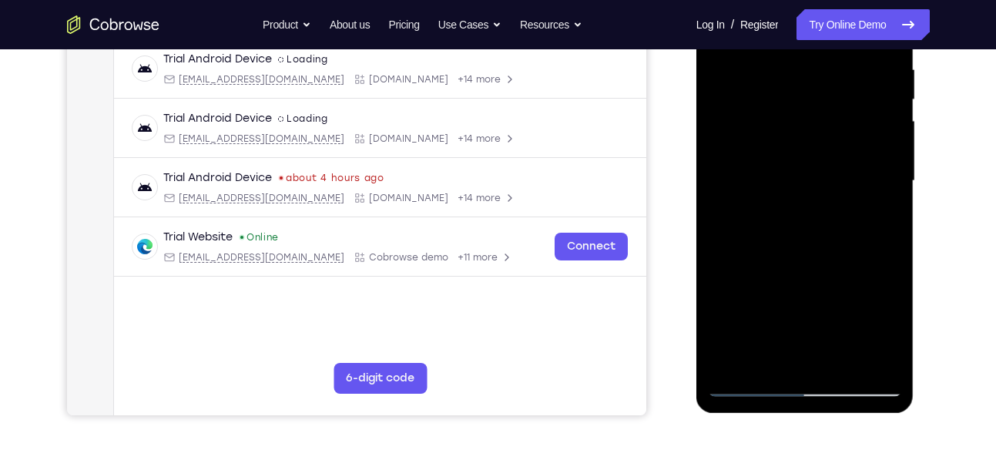
scroll to position [302, 0]
drag, startPoint x: 811, startPoint y: 203, endPoint x: 829, endPoint y: 126, distance: 78.4
click at [829, 126] on div at bounding box center [805, 180] width 194 height 431
drag, startPoint x: 808, startPoint y: 127, endPoint x: 802, endPoint y: 294, distance: 167.2
click at [802, 294] on div at bounding box center [805, 180] width 194 height 431
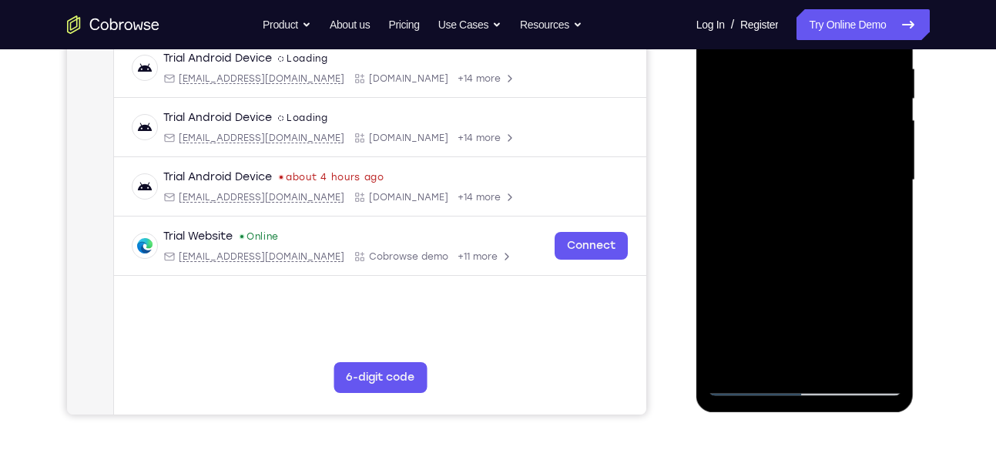
click at [778, 75] on div at bounding box center [805, 180] width 194 height 431
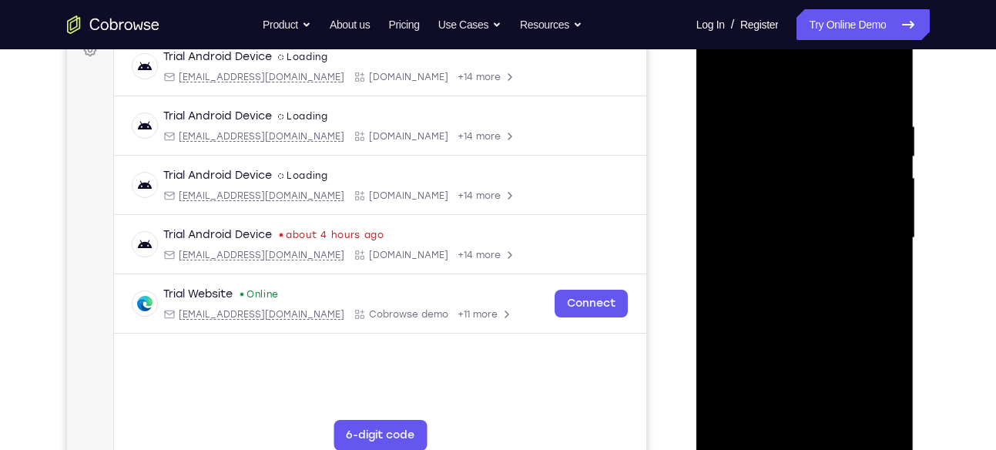
scroll to position [243, 0]
click at [760, 84] on div at bounding box center [805, 238] width 194 height 431
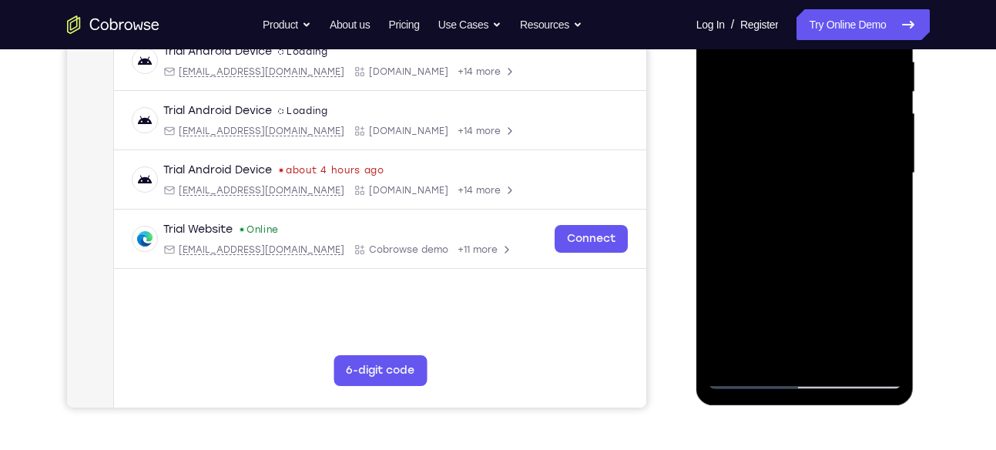
scroll to position [346, 0]
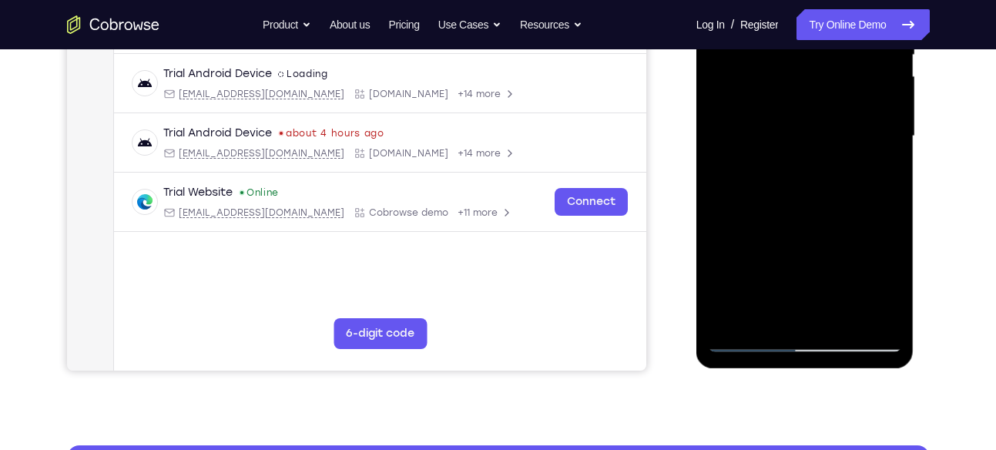
drag, startPoint x: 825, startPoint y: 87, endPoint x: 822, endPoint y: 252, distance: 164.8
click at [822, 252] on div at bounding box center [805, 136] width 194 height 431
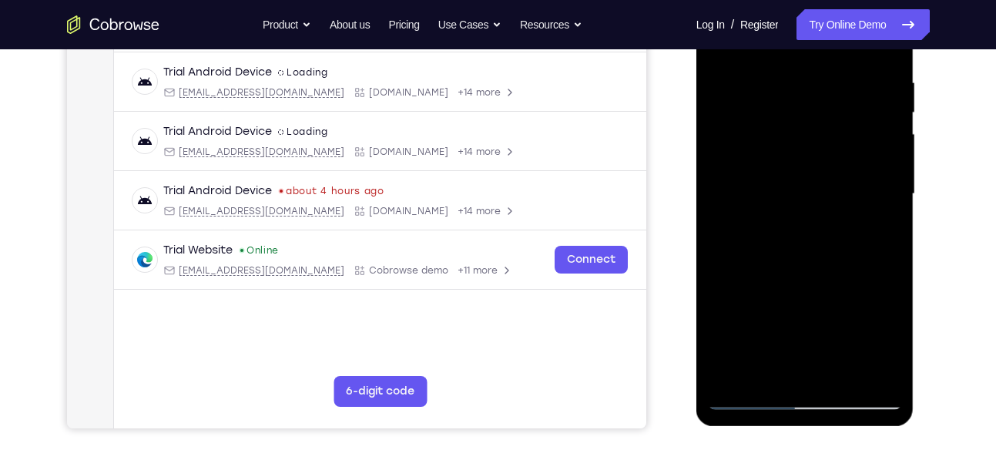
scroll to position [278, 0]
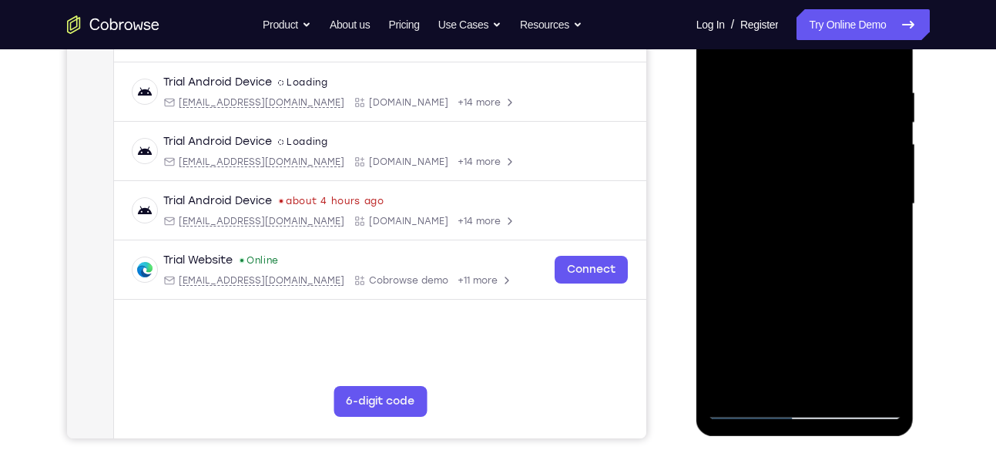
drag, startPoint x: 785, startPoint y: 265, endPoint x: 782, endPoint y: 125, distance: 140.2
click at [782, 125] on div at bounding box center [805, 203] width 194 height 431
click at [747, 285] on div at bounding box center [805, 203] width 194 height 431
click at [741, 270] on div at bounding box center [805, 203] width 194 height 431
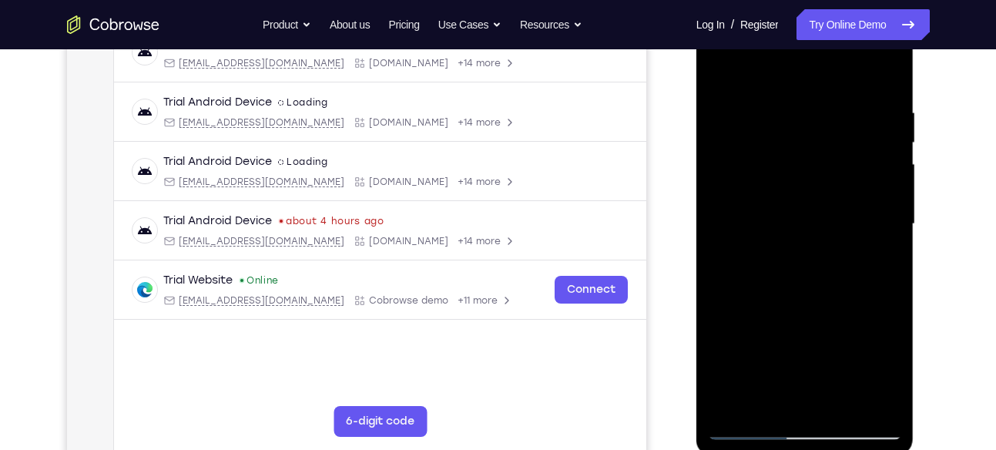
scroll to position [256, 0]
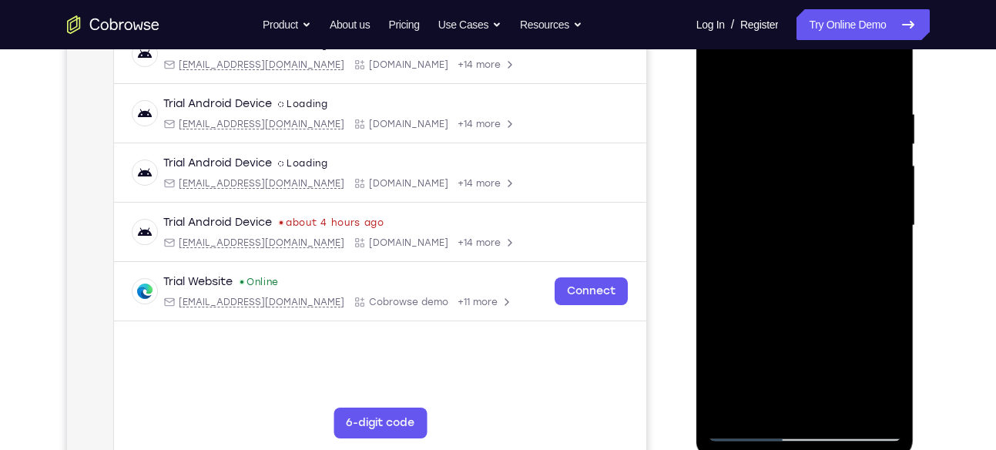
drag, startPoint x: 825, startPoint y: 131, endPoint x: 832, endPoint y: 225, distance: 94.2
click at [832, 225] on div at bounding box center [805, 225] width 194 height 431
click at [721, 69] on div at bounding box center [805, 225] width 194 height 431
click at [718, 65] on div at bounding box center [805, 225] width 194 height 431
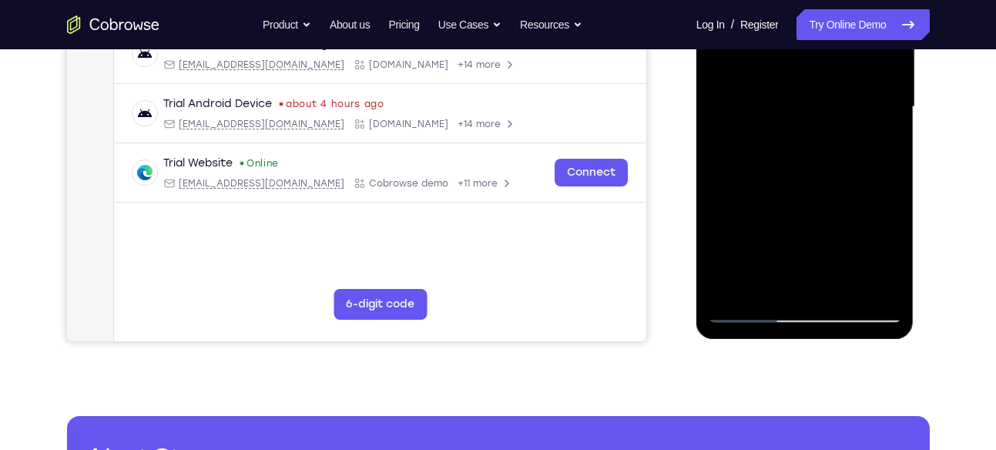
scroll to position [382, 0]
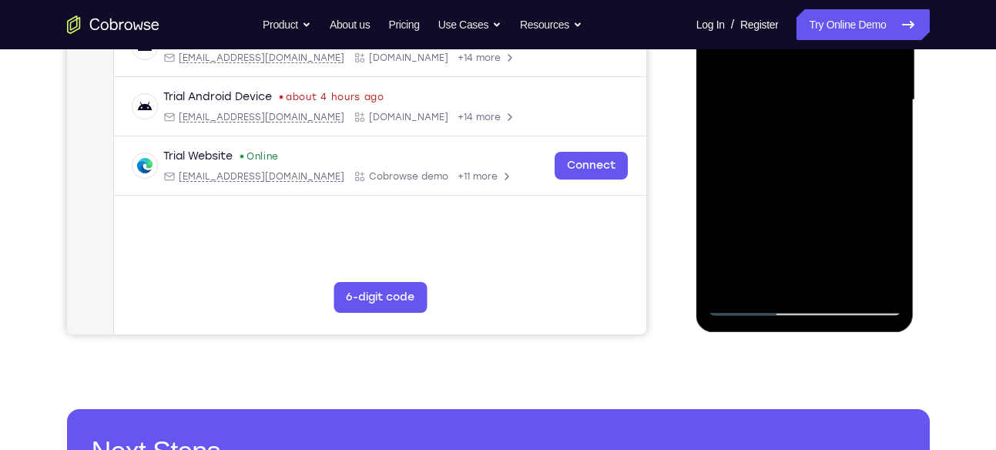
click at [733, 279] on div at bounding box center [805, 100] width 194 height 431
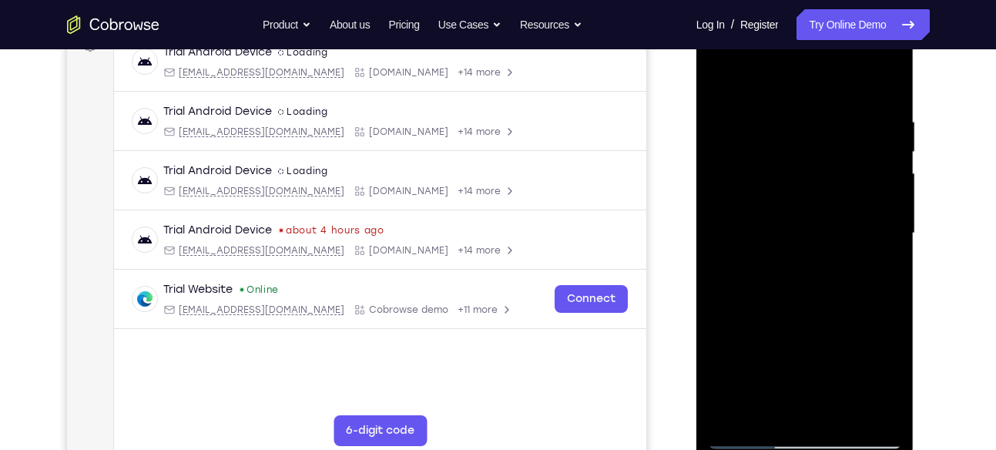
scroll to position [247, 0]
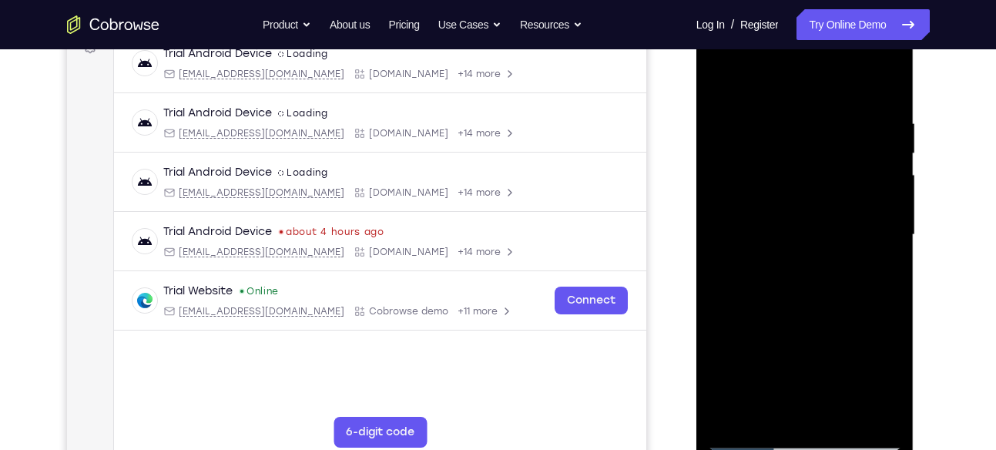
drag, startPoint x: 809, startPoint y: 153, endPoint x: 794, endPoint y: 290, distance: 137.2
click at [794, 290] on div at bounding box center [805, 234] width 194 height 431
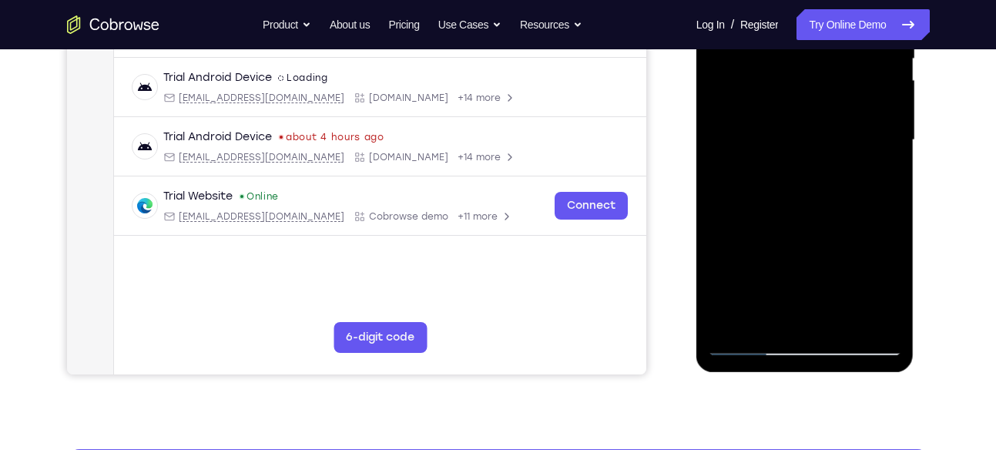
scroll to position [350, 0]
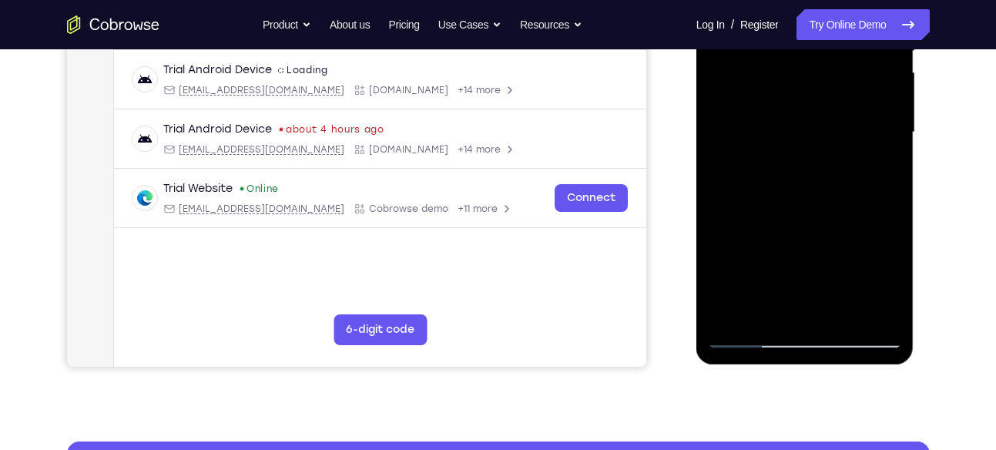
click at [885, 310] on div at bounding box center [805, 132] width 194 height 431
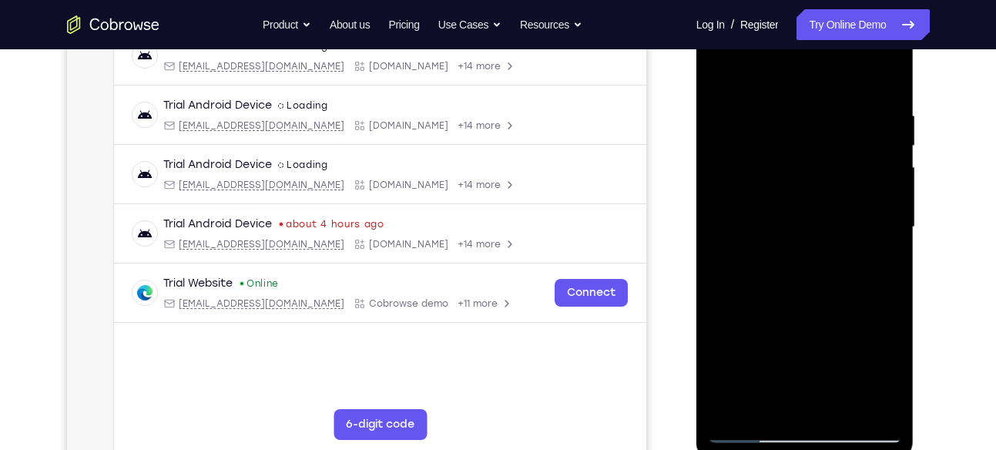
scroll to position [184, 0]
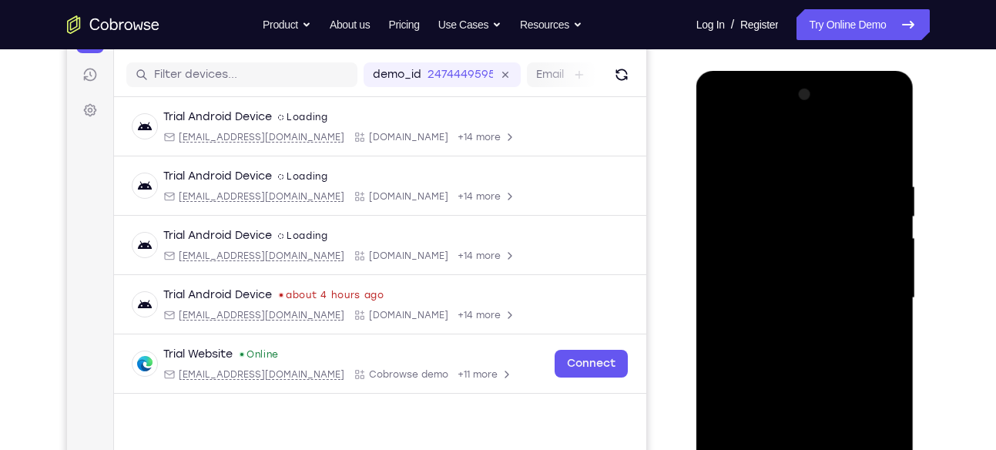
click at [892, 138] on div at bounding box center [805, 297] width 194 height 431
click at [802, 172] on div at bounding box center [805, 297] width 194 height 431
click at [719, 143] on div at bounding box center [805, 297] width 194 height 431
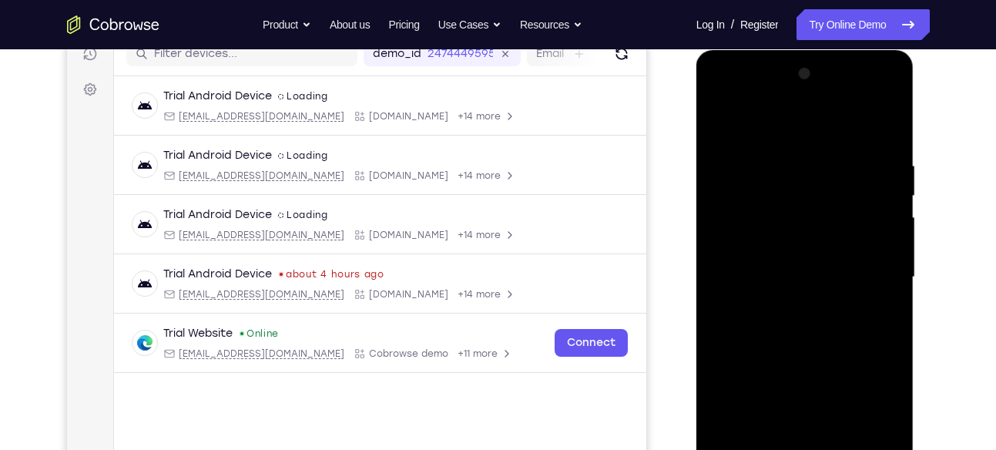
scroll to position [204, 0]
click at [722, 119] on div at bounding box center [805, 277] width 194 height 431
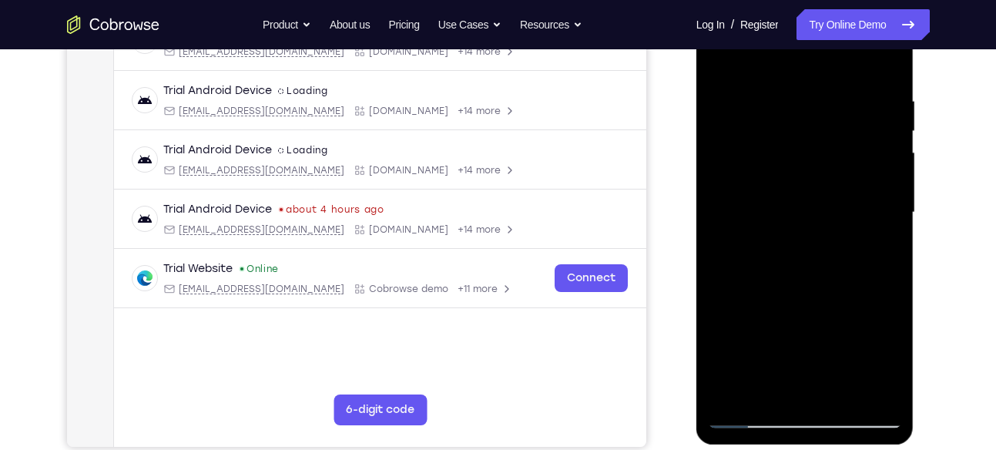
scroll to position [274, 0]
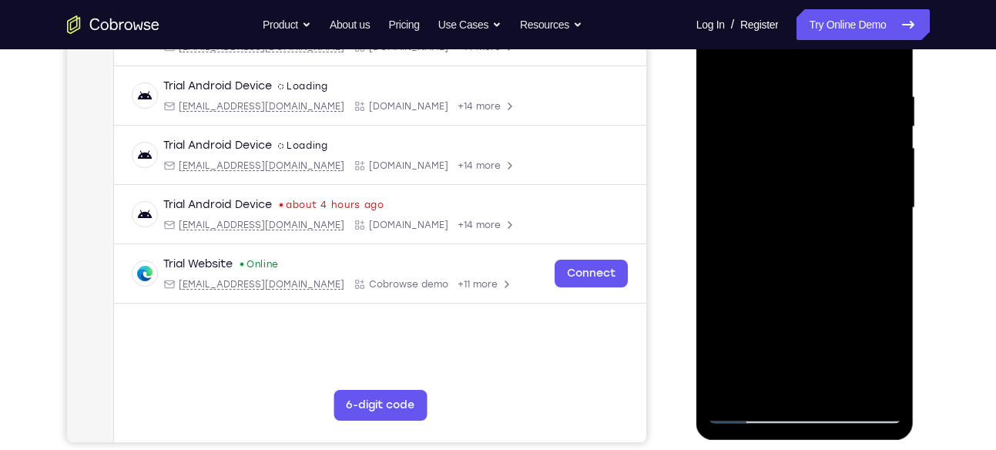
click at [806, 390] on div at bounding box center [805, 207] width 194 height 431
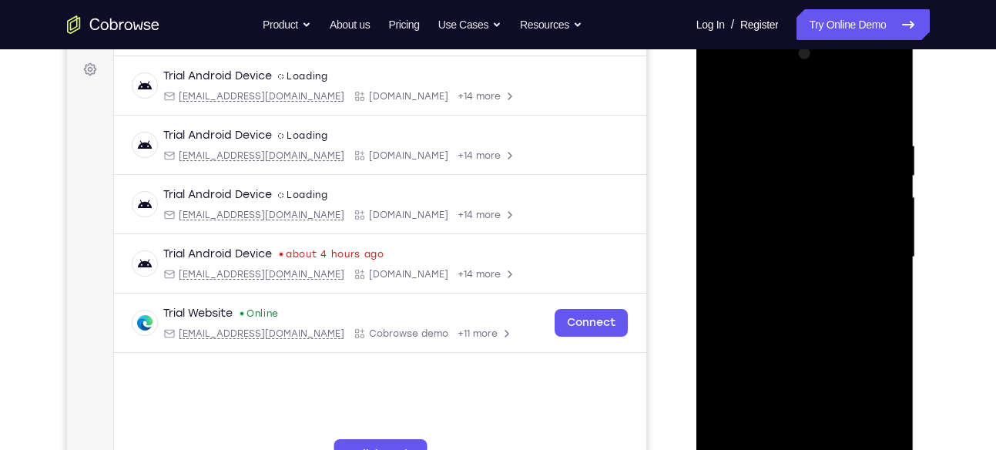
scroll to position [224, 0]
drag, startPoint x: 825, startPoint y: 305, endPoint x: 829, endPoint y: 101, distance: 204.1
click at [829, 101] on div at bounding box center [805, 257] width 194 height 431
drag, startPoint x: 830, startPoint y: 289, endPoint x: 812, endPoint y: 124, distance: 165.8
click at [812, 124] on div at bounding box center [805, 257] width 194 height 431
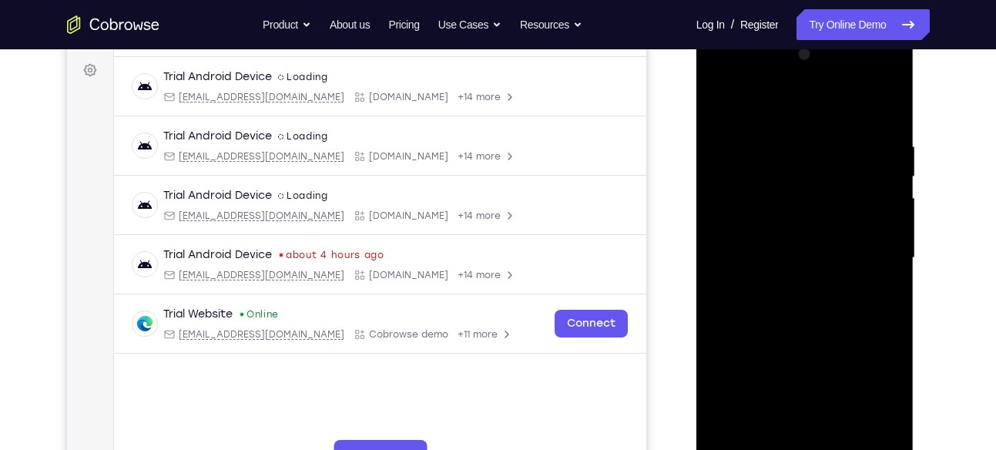
drag, startPoint x: 814, startPoint y: 316, endPoint x: 802, endPoint y: 132, distance: 184.4
click at [802, 132] on div at bounding box center [805, 257] width 194 height 431
drag, startPoint x: 827, startPoint y: 326, endPoint x: 815, endPoint y: 125, distance: 201.3
click at [815, 125] on div at bounding box center [805, 257] width 194 height 431
drag, startPoint x: 808, startPoint y: 309, endPoint x: 812, endPoint y: 147, distance: 161.7
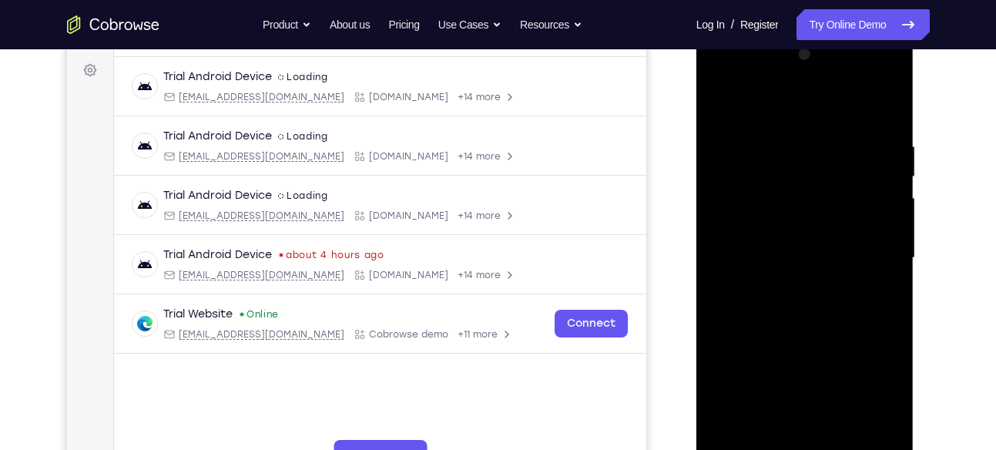
click at [812, 147] on div at bounding box center [805, 257] width 194 height 431
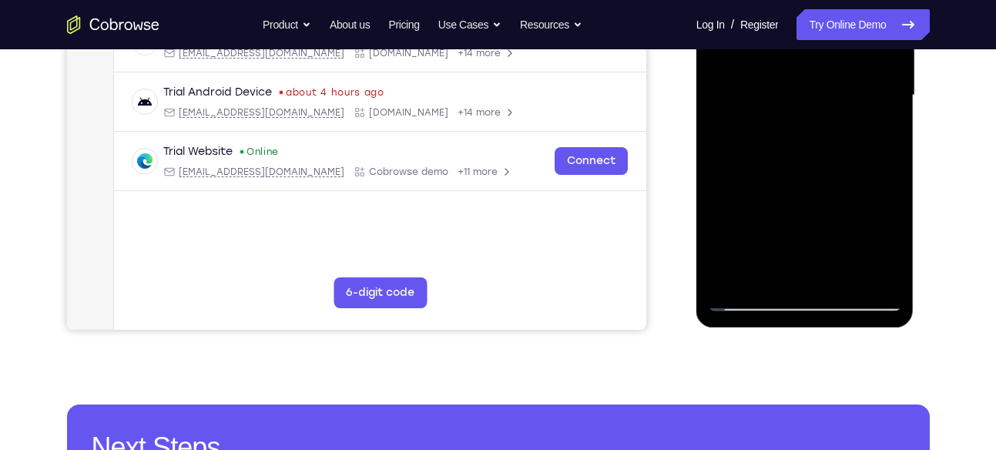
scroll to position [386, 0]
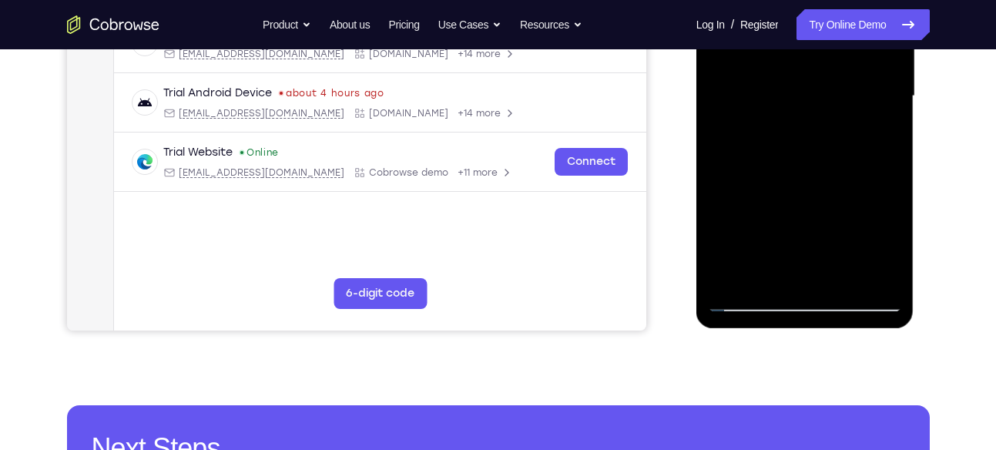
click at [887, 192] on div at bounding box center [805, 96] width 194 height 431
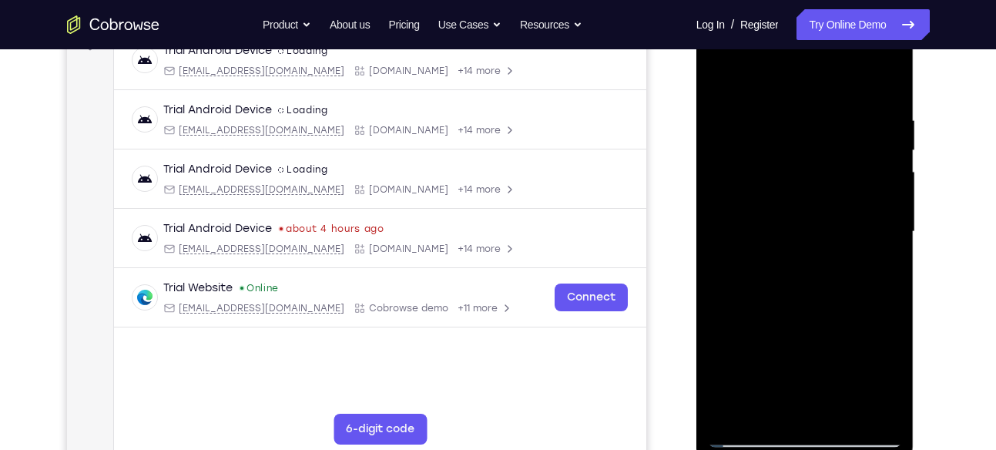
scroll to position [245, 0]
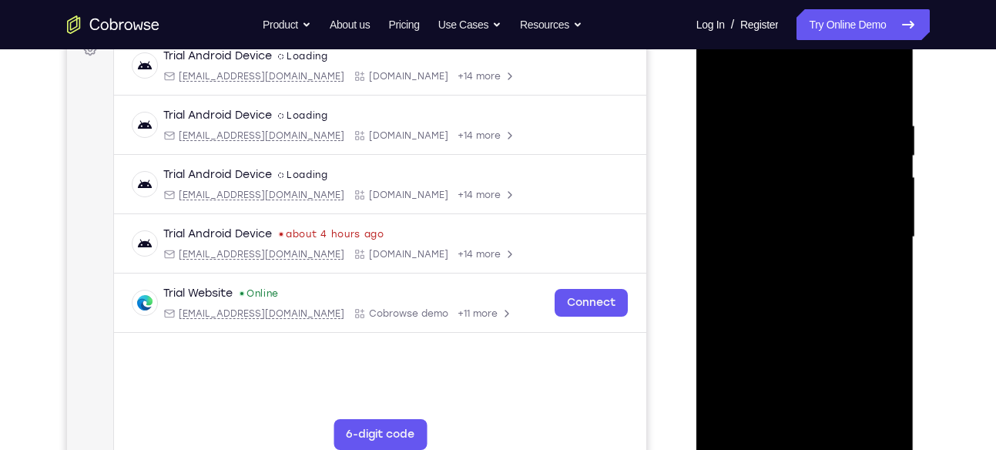
click at [731, 82] on div at bounding box center [805, 237] width 194 height 431
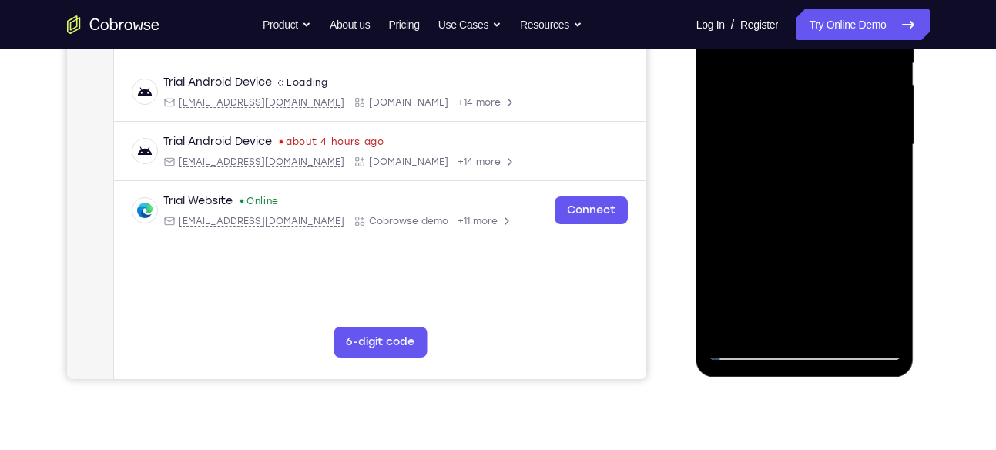
scroll to position [342, 0]
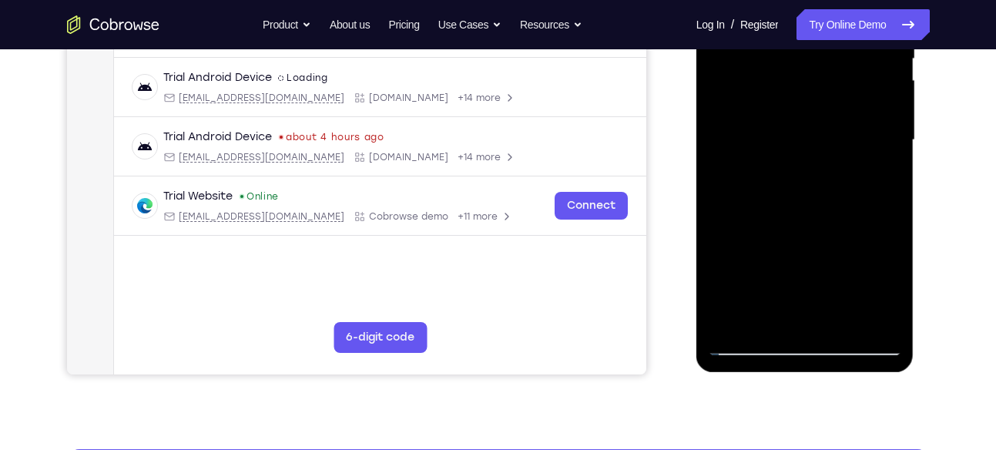
click at [735, 320] on div at bounding box center [805, 140] width 194 height 431
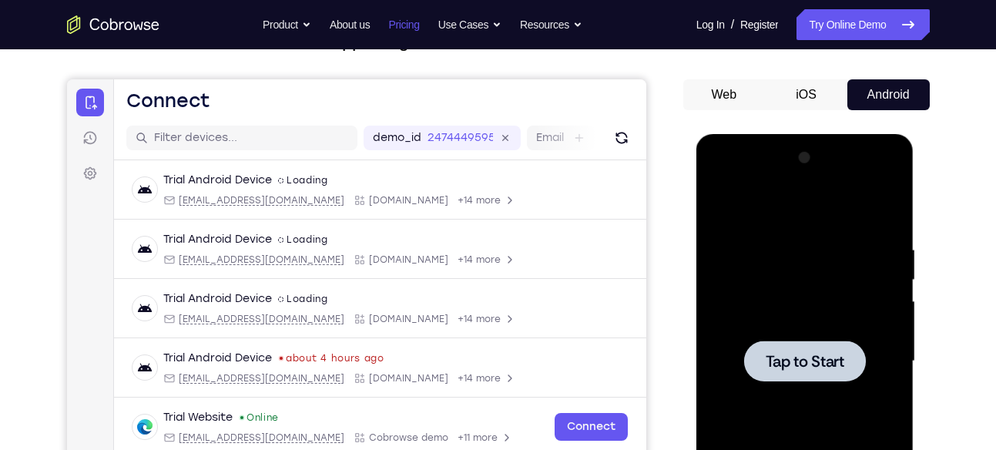
scroll to position [120, 0]
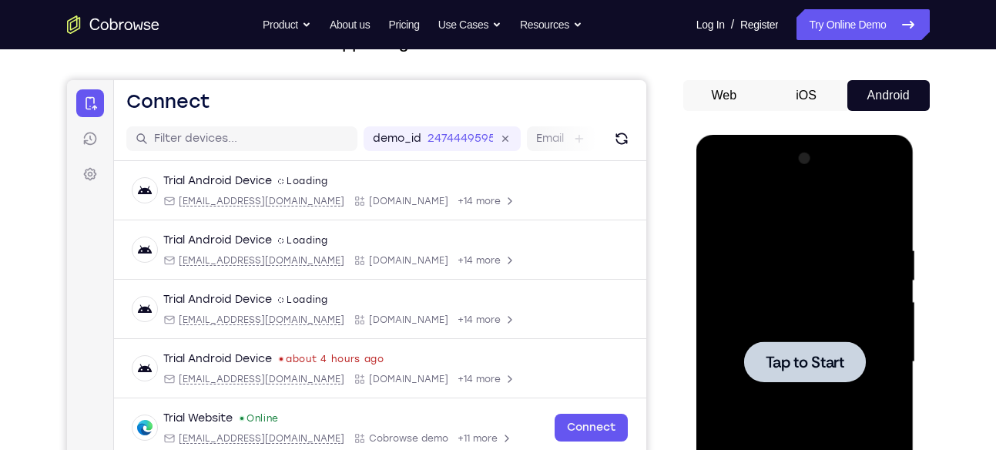
click at [794, 345] on div at bounding box center [805, 361] width 122 height 41
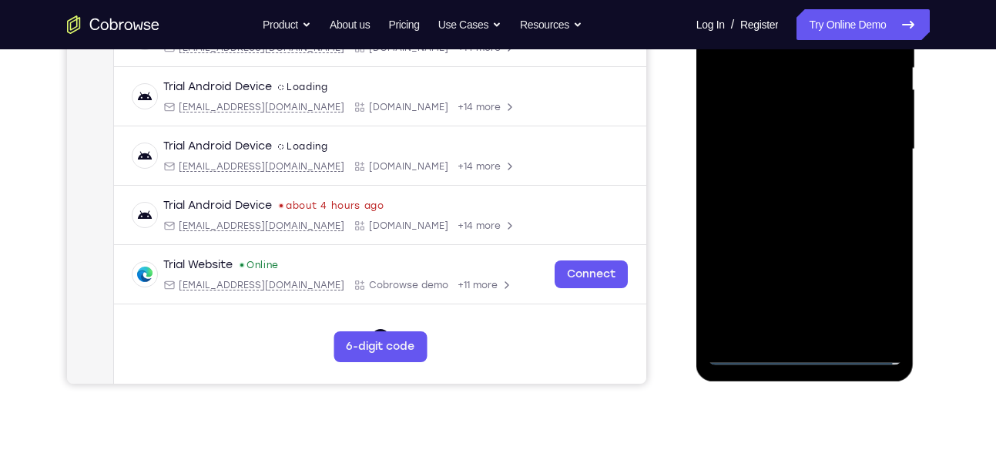
scroll to position [335, 0]
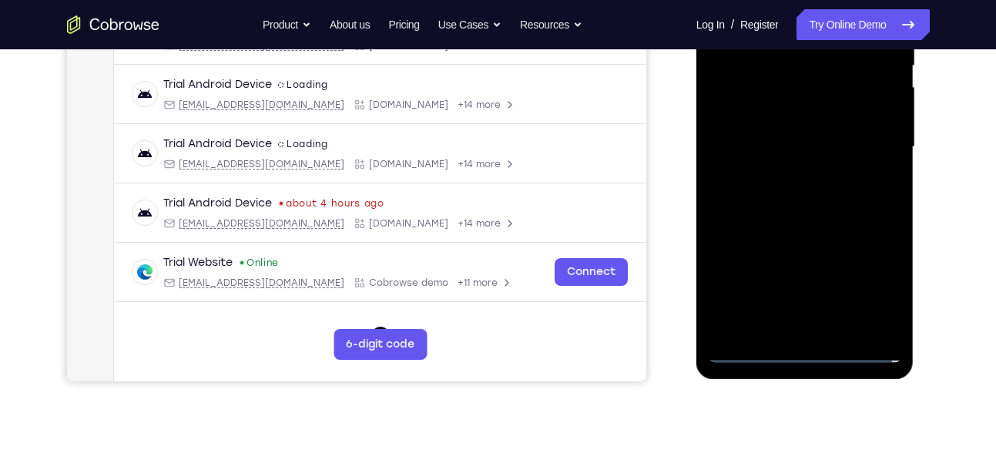
click at [808, 350] on div at bounding box center [805, 146] width 194 height 431
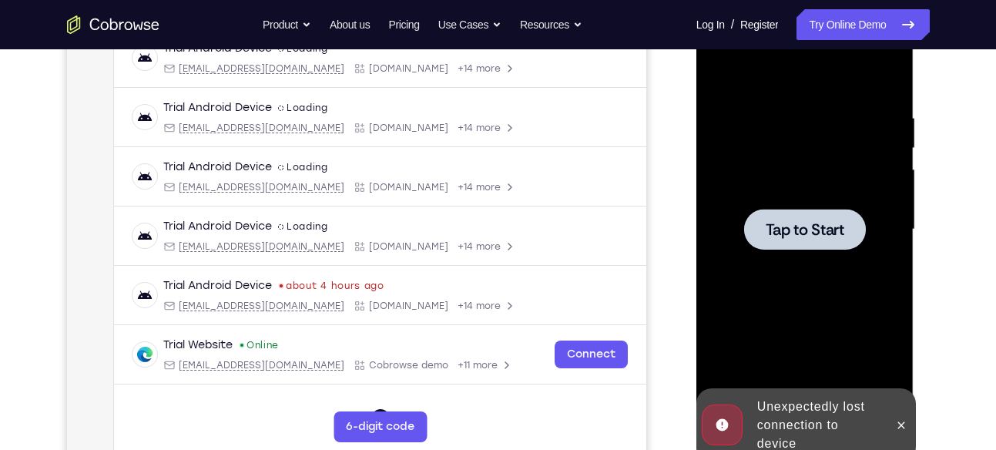
scroll to position [252, 0]
click at [809, 217] on div at bounding box center [805, 229] width 122 height 41
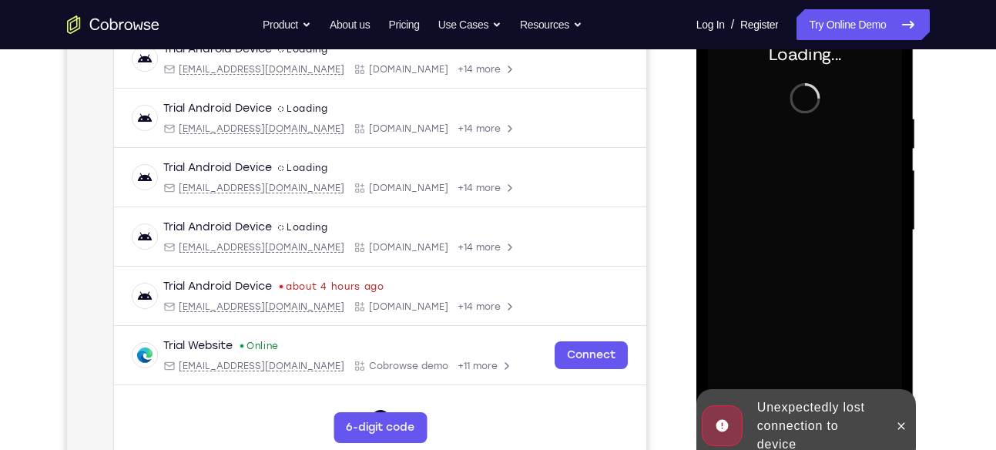
scroll to position [316, 0]
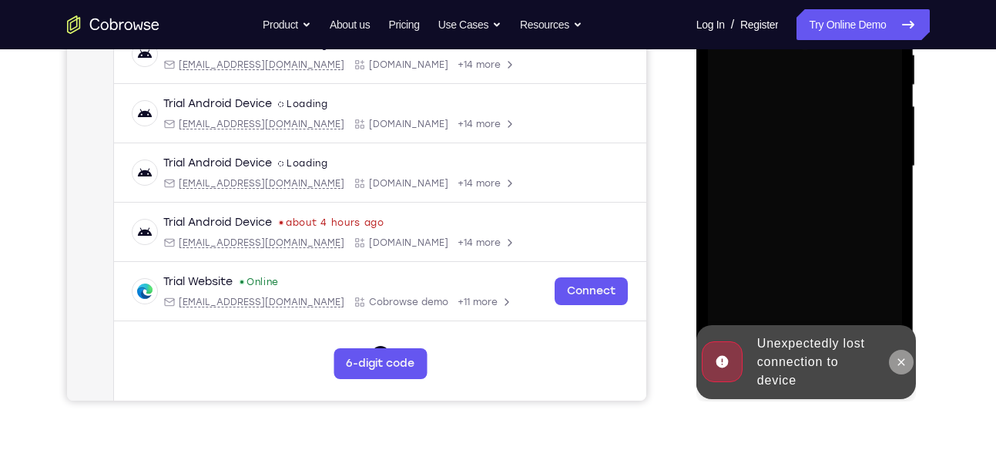
click at [903, 364] on icon at bounding box center [901, 362] width 12 height 12
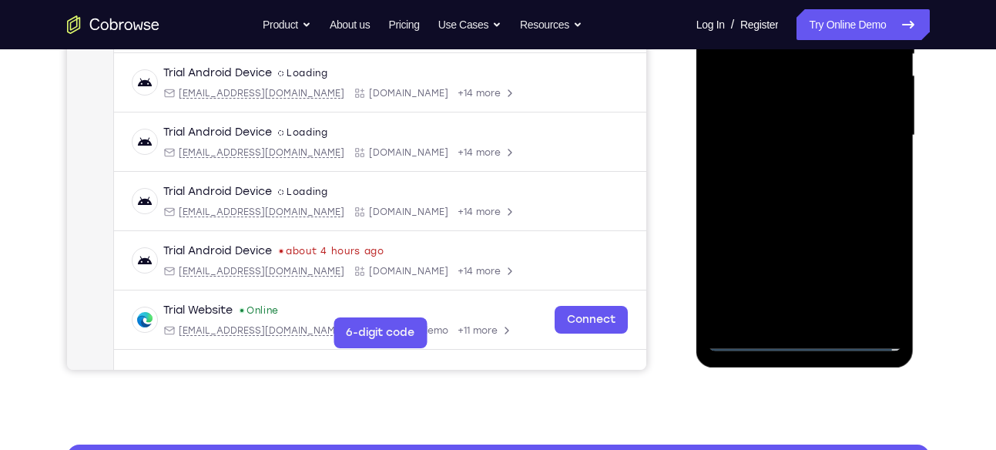
scroll to position [350, 0]
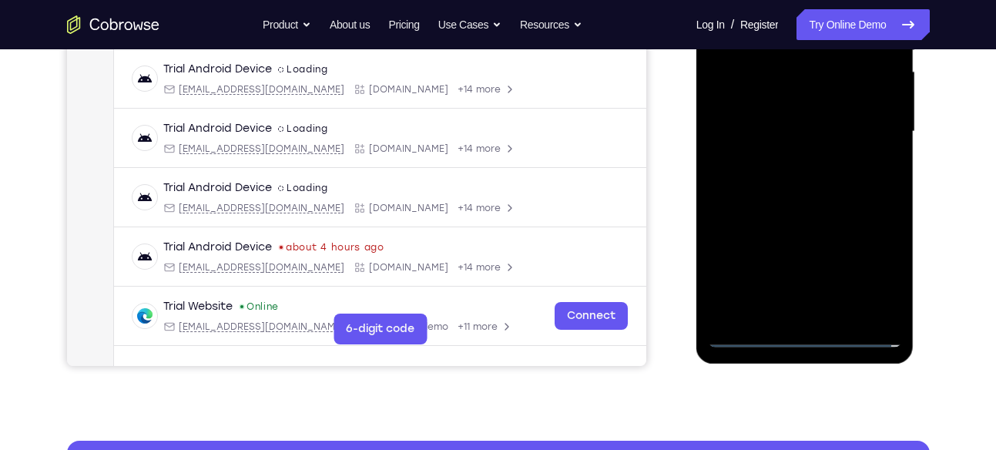
click at [810, 332] on div at bounding box center [805, 131] width 194 height 431
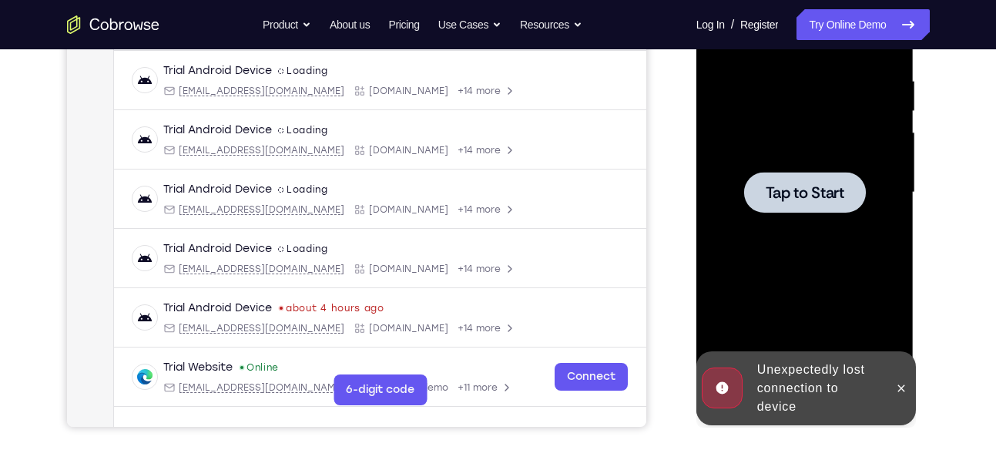
scroll to position [286, 0]
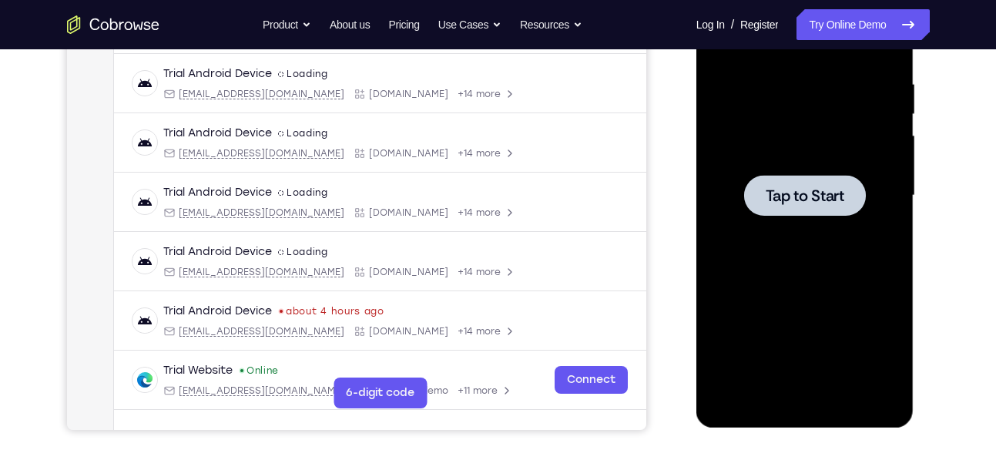
click at [845, 199] on div at bounding box center [805, 195] width 122 height 41
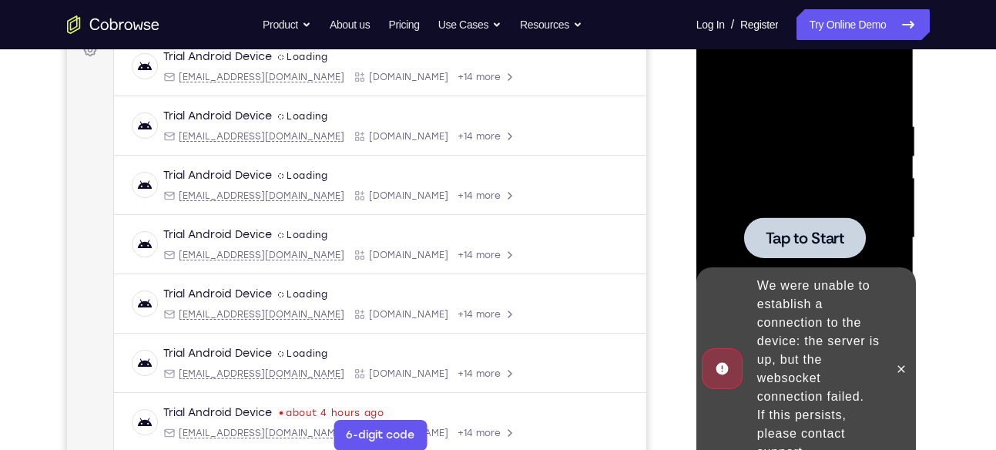
scroll to position [249, 0]
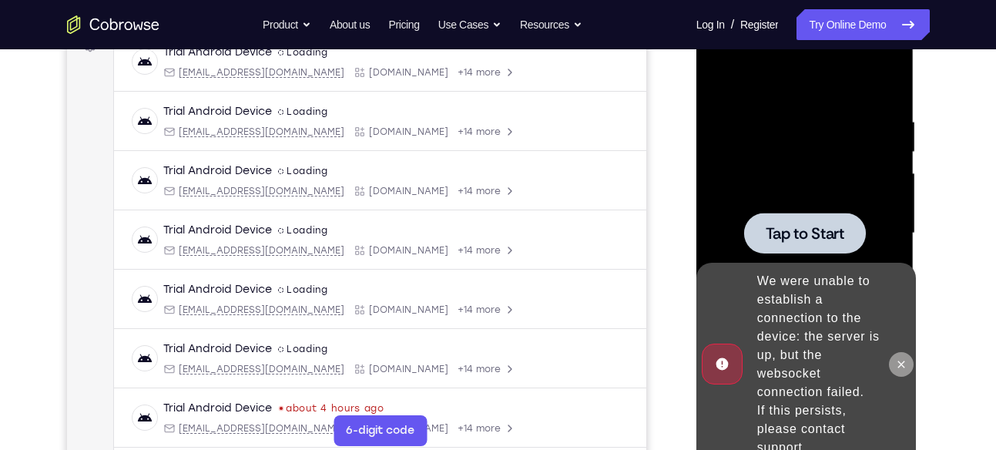
click at [895, 359] on icon at bounding box center [901, 364] width 12 height 12
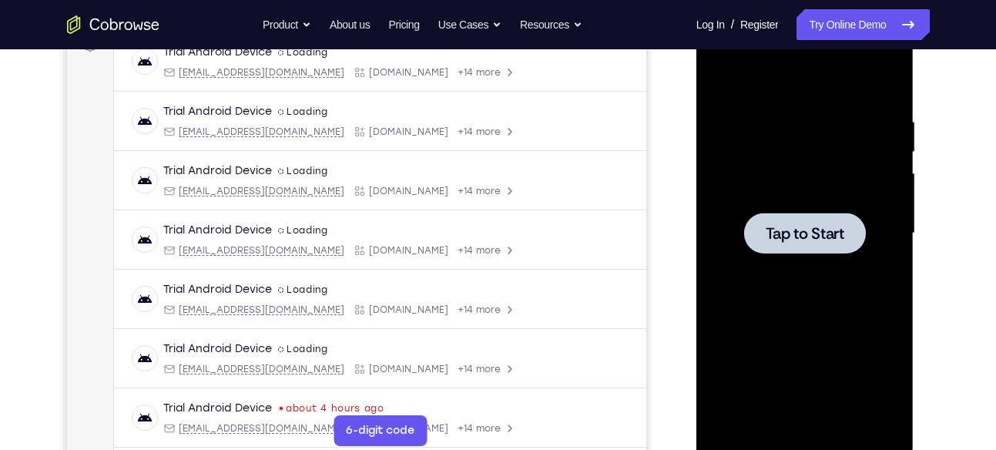
click at [820, 220] on div at bounding box center [805, 233] width 122 height 41
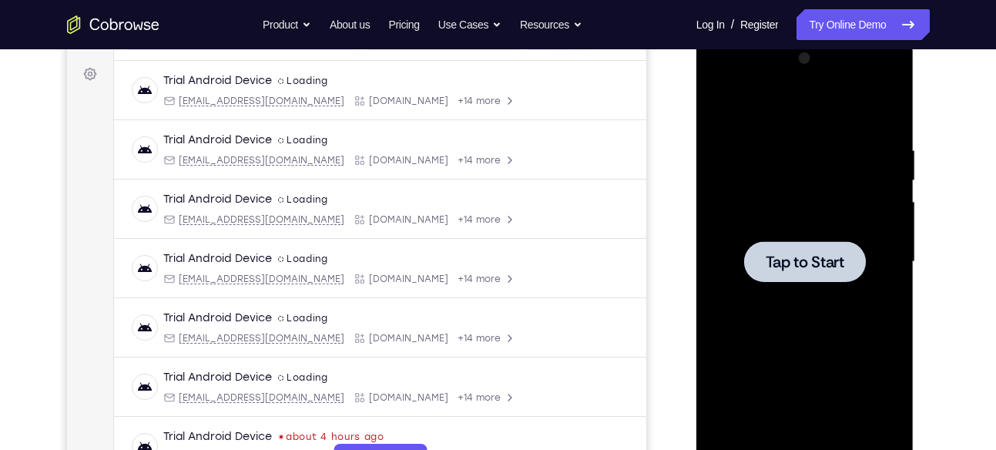
scroll to position [222, 0]
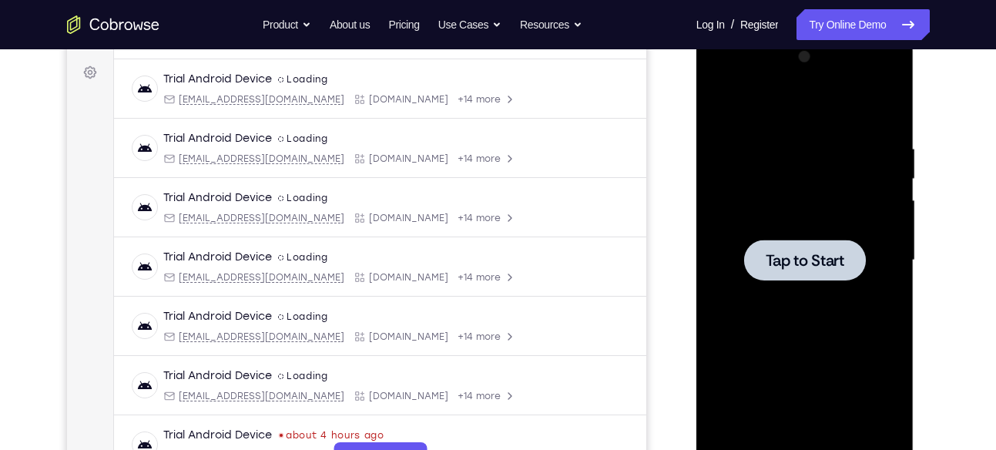
click at [815, 255] on span "Tap to Start" at bounding box center [804, 260] width 79 height 15
click at [758, 253] on div at bounding box center [805, 259] width 122 height 41
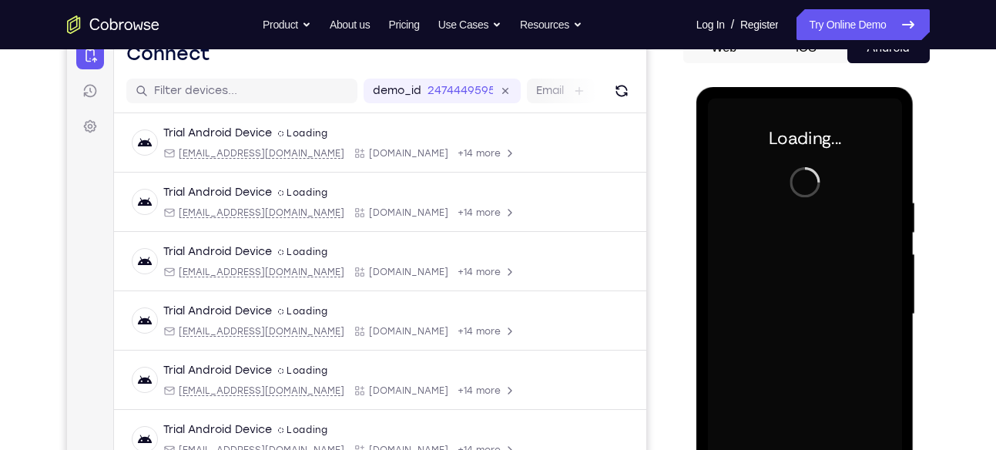
scroll to position [167, 0]
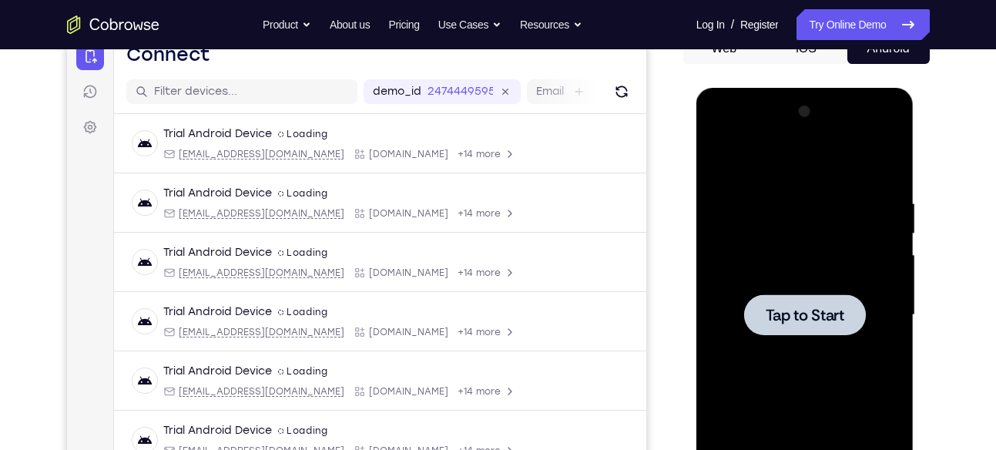
click at [806, 319] on span "Tap to Start" at bounding box center [804, 314] width 79 height 15
drag, startPoint x: 110, startPoint y: 231, endPoint x: 45, endPoint y: 176, distance: 85.2
click at [671, 202] on div "Your Support Agent Your Customer Web iOS Android" at bounding box center [498, 265] width 862 height 569
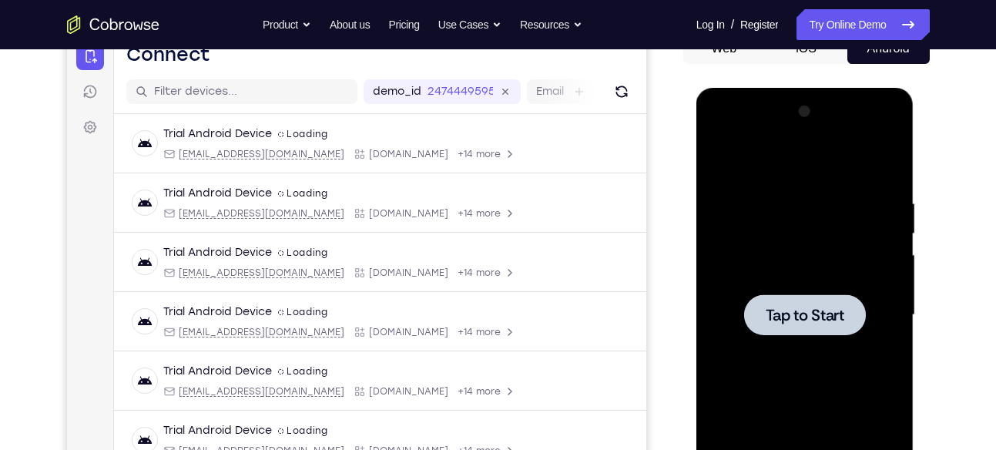
click at [771, 307] on span "Tap to Start" at bounding box center [804, 314] width 79 height 15
click at [796, 320] on span "Tap to Start" at bounding box center [804, 314] width 79 height 15
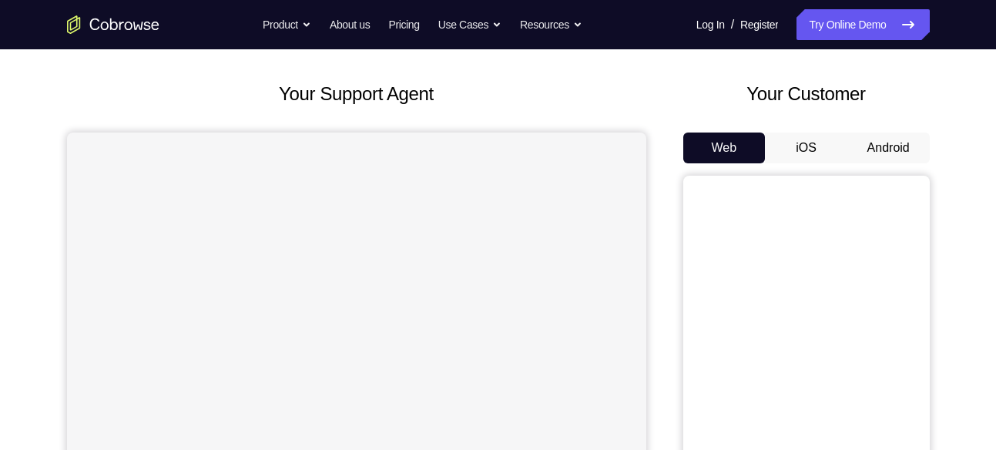
click at [909, 146] on button "Android" at bounding box center [888, 147] width 82 height 31
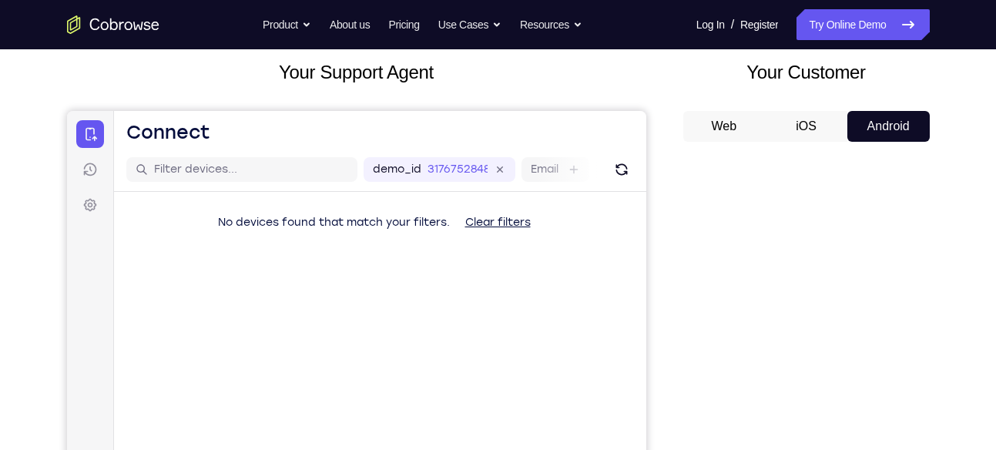
scroll to position [89, 0]
click at [808, 123] on button "iOS" at bounding box center [806, 127] width 82 height 31
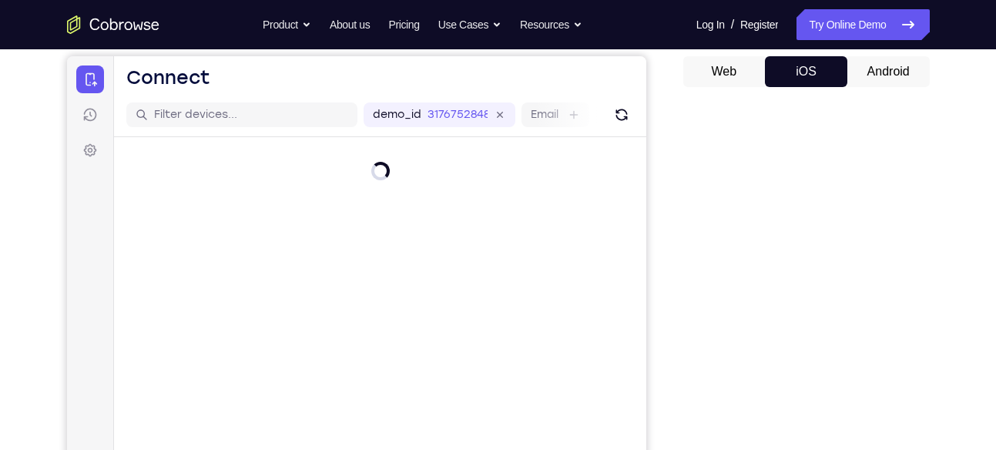
scroll to position [143, 0]
click at [882, 63] on button "Android" at bounding box center [888, 72] width 82 height 31
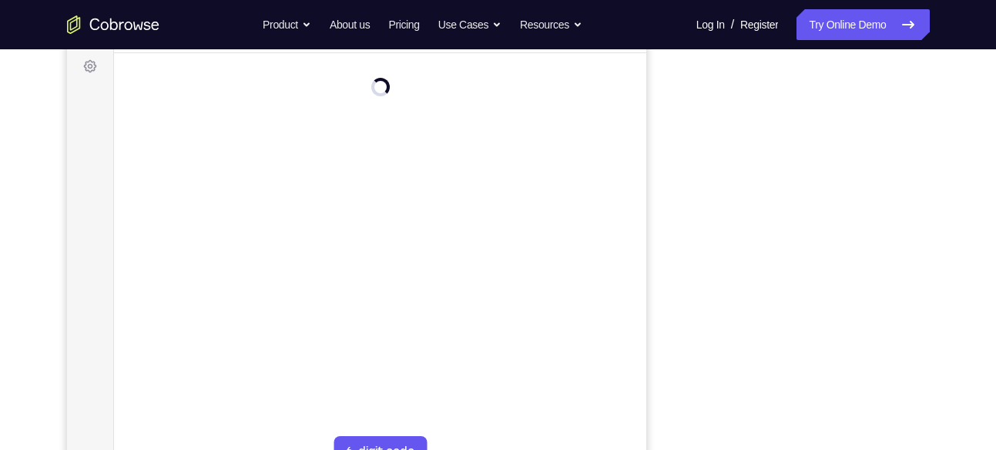
scroll to position [190, 0]
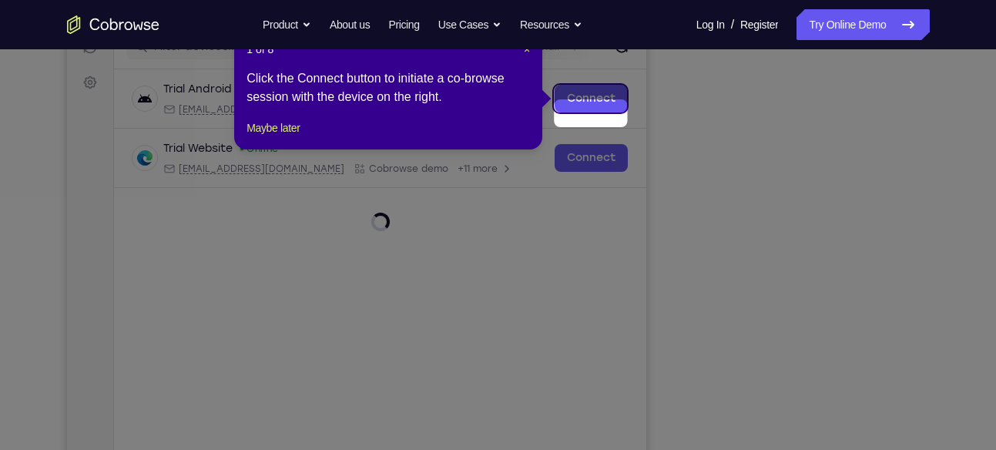
scroll to position [197, 0]
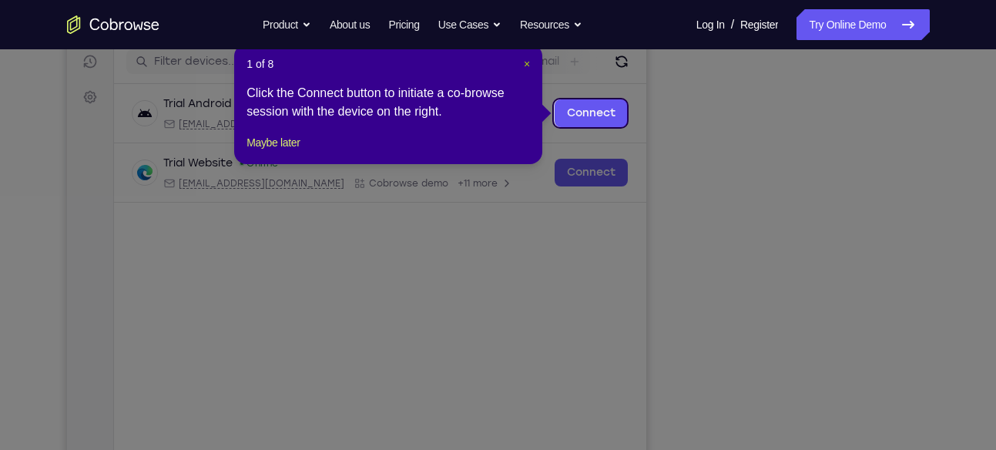
click at [528, 59] on span "×" at bounding box center [527, 64] width 6 height 12
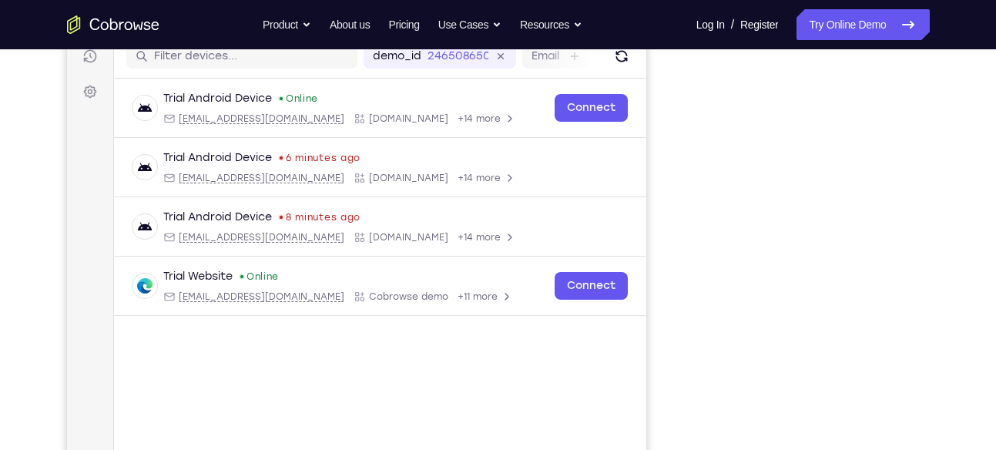
scroll to position [200, 0]
